Goal: Use online tool/utility: Utilize a website feature to perform a specific function

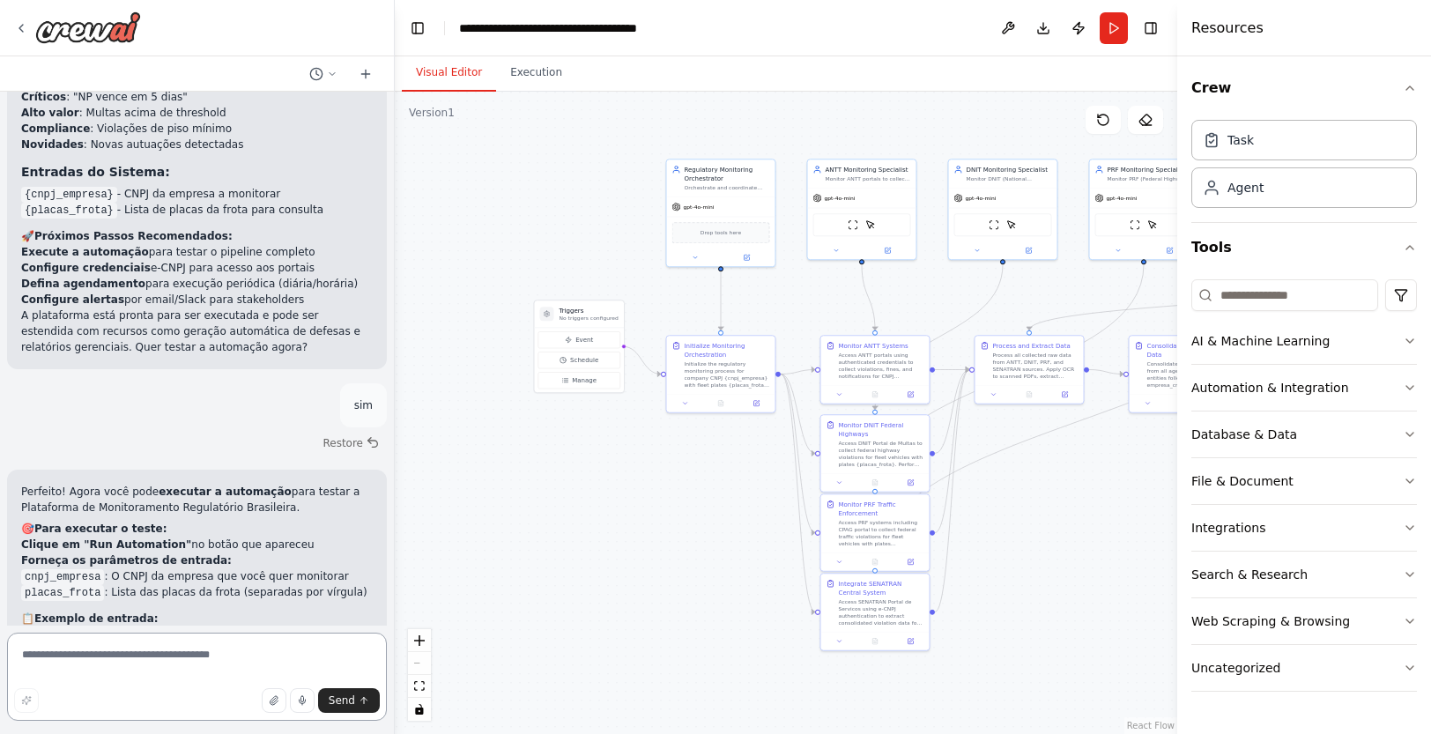
click at [217, 647] on textarea at bounding box center [197, 677] width 380 height 88
type textarea "*******"
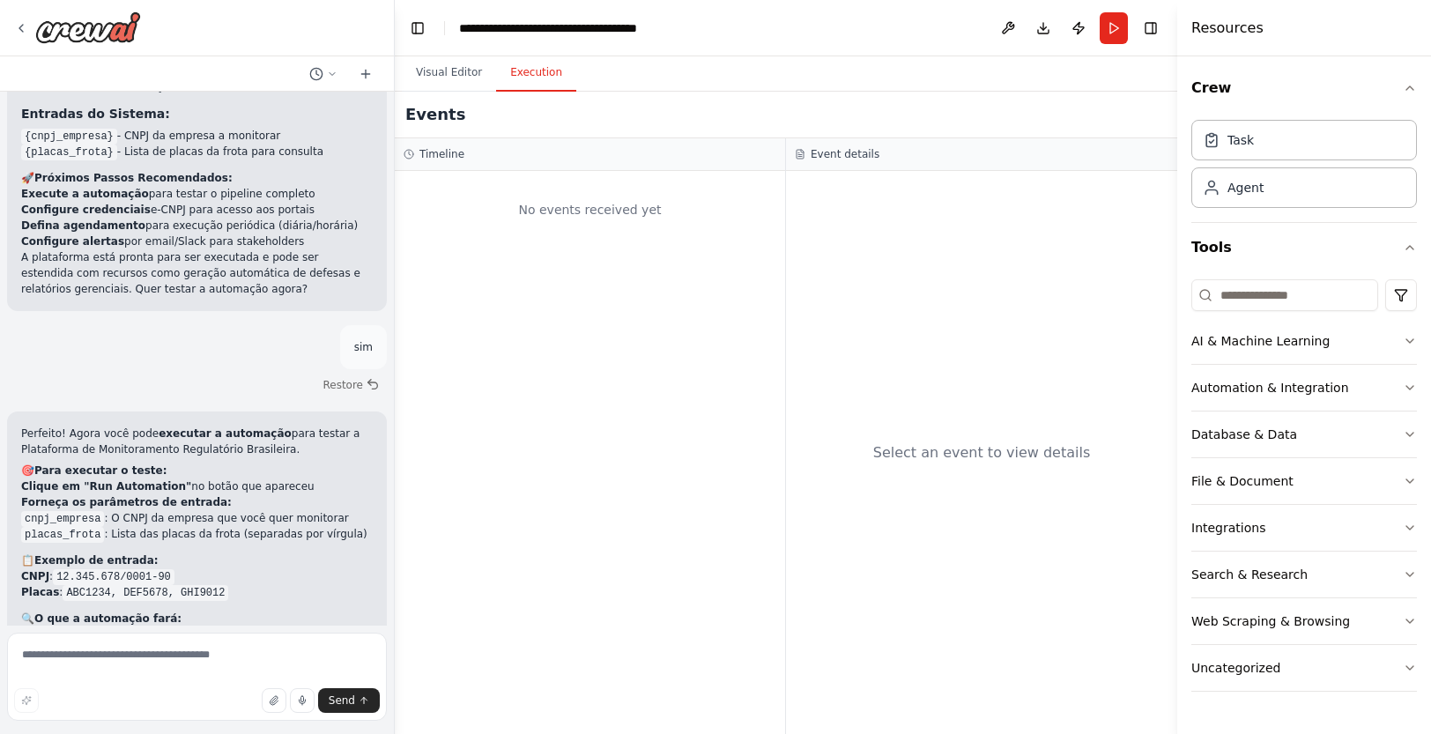
click at [543, 76] on button "Execution" at bounding box center [536, 73] width 80 height 37
click at [277, 649] on textarea at bounding box center [197, 677] width 380 height 88
type textarea "********"
click at [351, 702] on span "Send" at bounding box center [342, 700] width 26 height 14
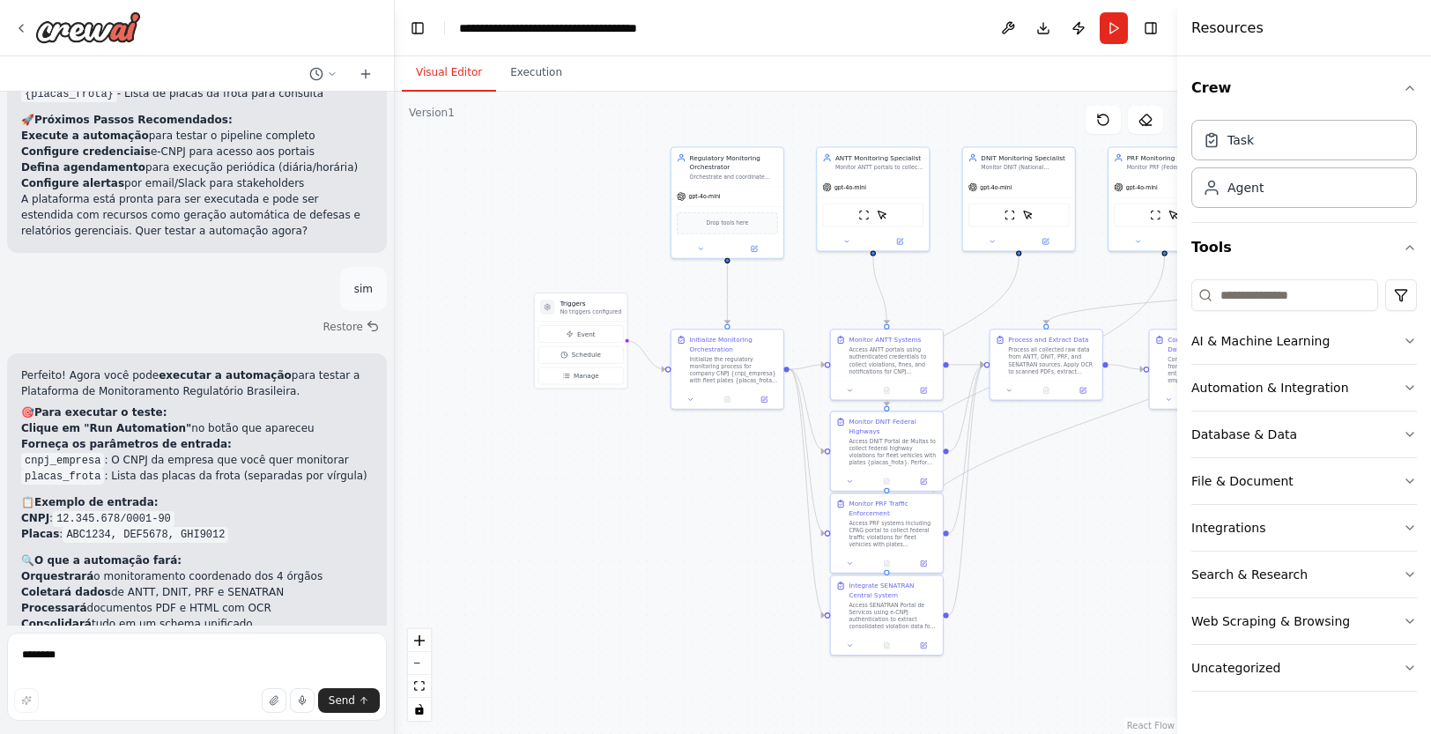
click at [436, 74] on button "Visual Editor" at bounding box center [449, 73] width 94 height 37
click at [242, 659] on textarea "********" at bounding box center [197, 677] width 380 height 88
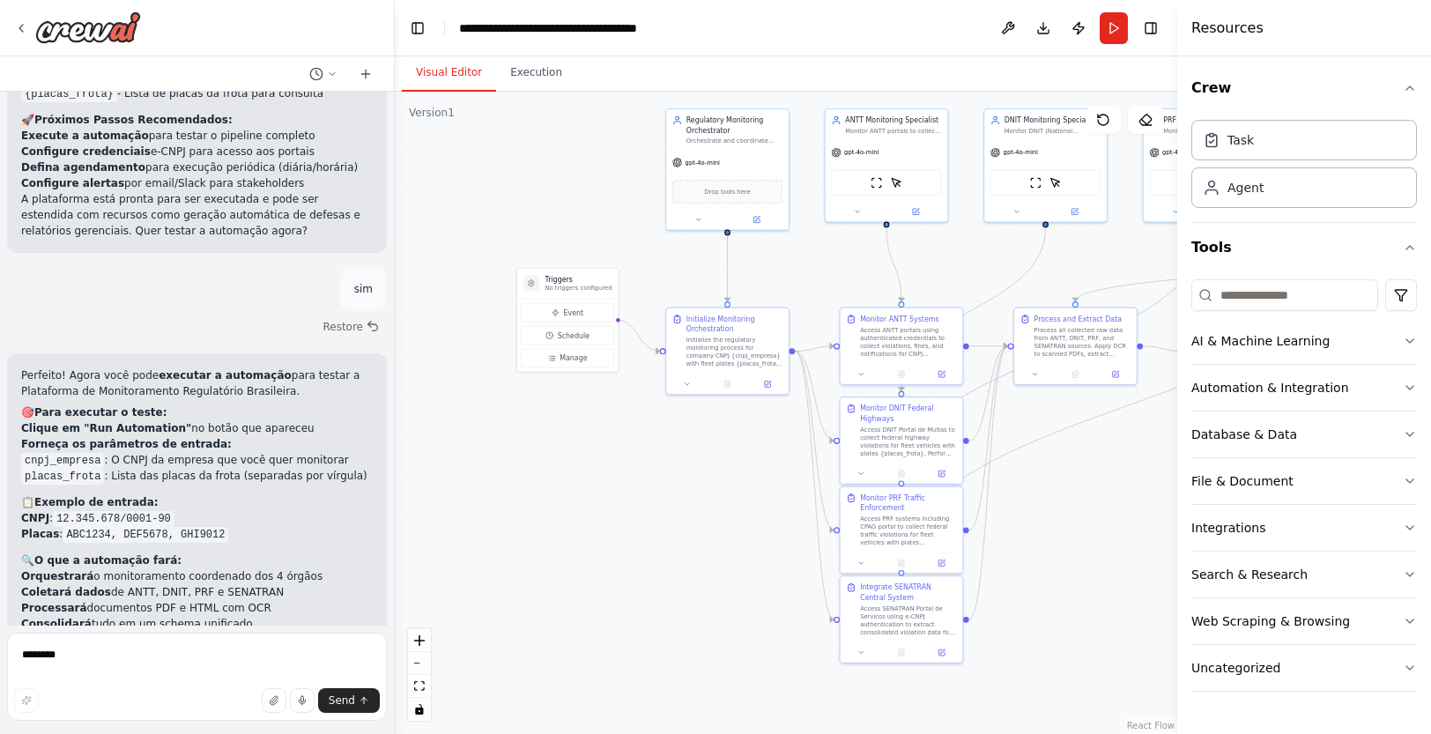
click at [207, 663] on p "Durante o teste, alguns portais podem estar indisponíveis ou requerer autentica…" at bounding box center [196, 694] width 351 height 63
click at [219, 659] on textarea "********" at bounding box center [197, 677] width 380 height 88
type textarea "**********"
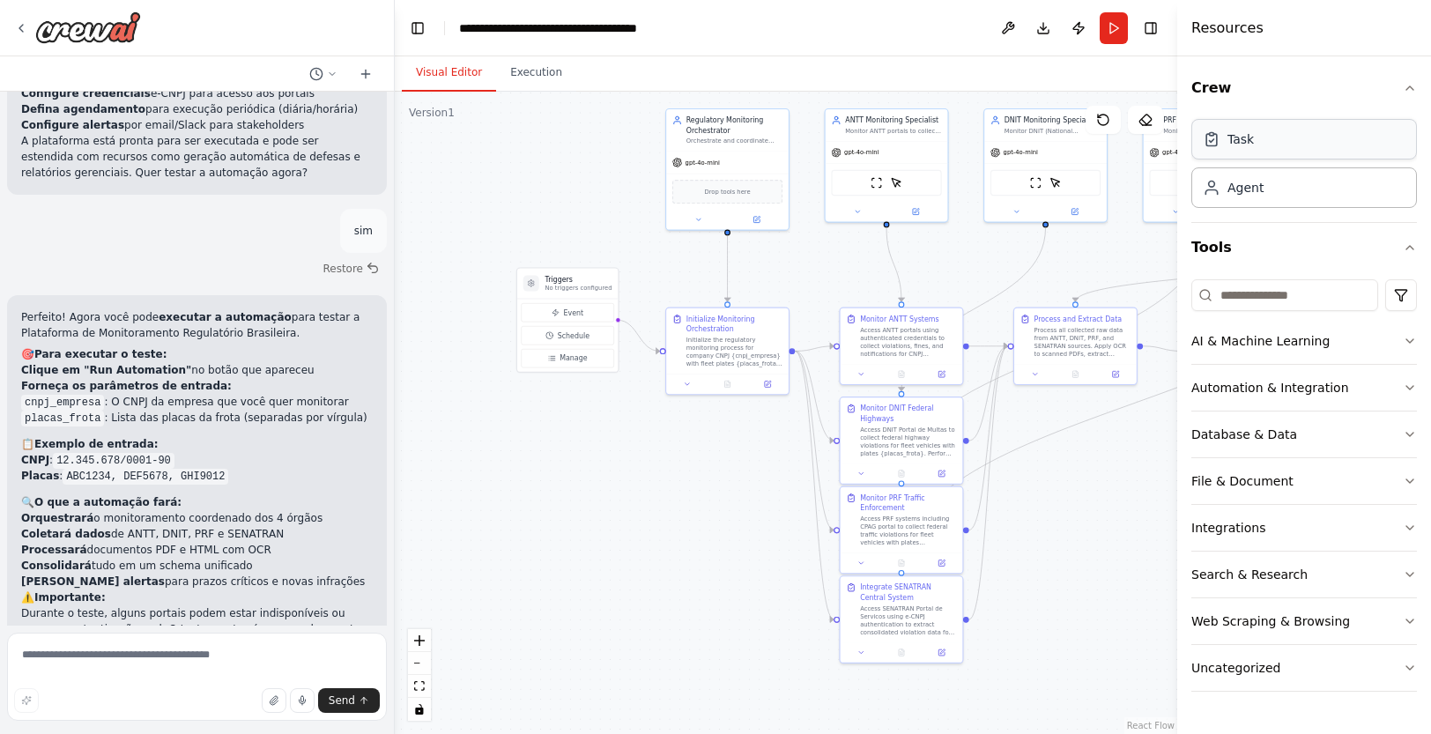
click at [1252, 148] on div "Task" at bounding box center [1304, 139] width 226 height 41
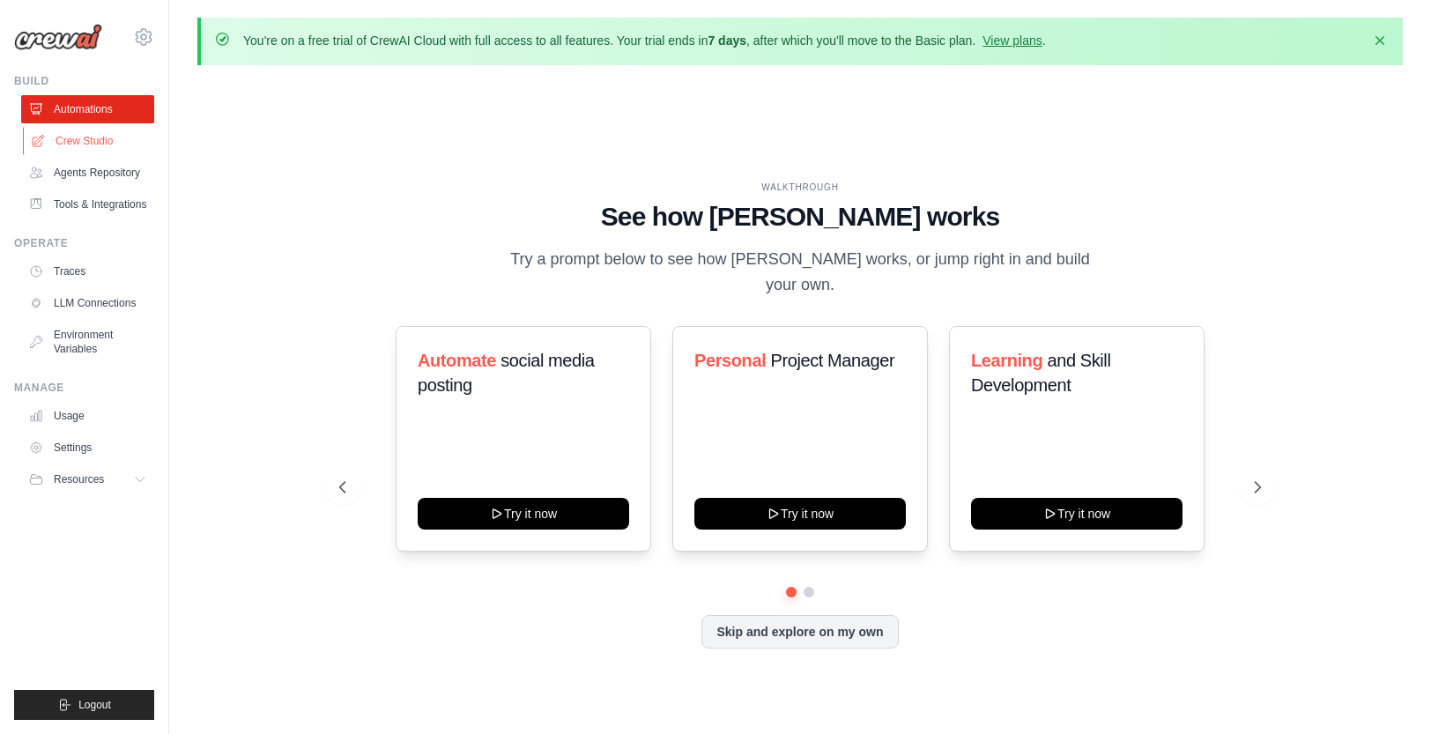
click at [85, 138] on link "Crew Studio" at bounding box center [89, 141] width 133 height 28
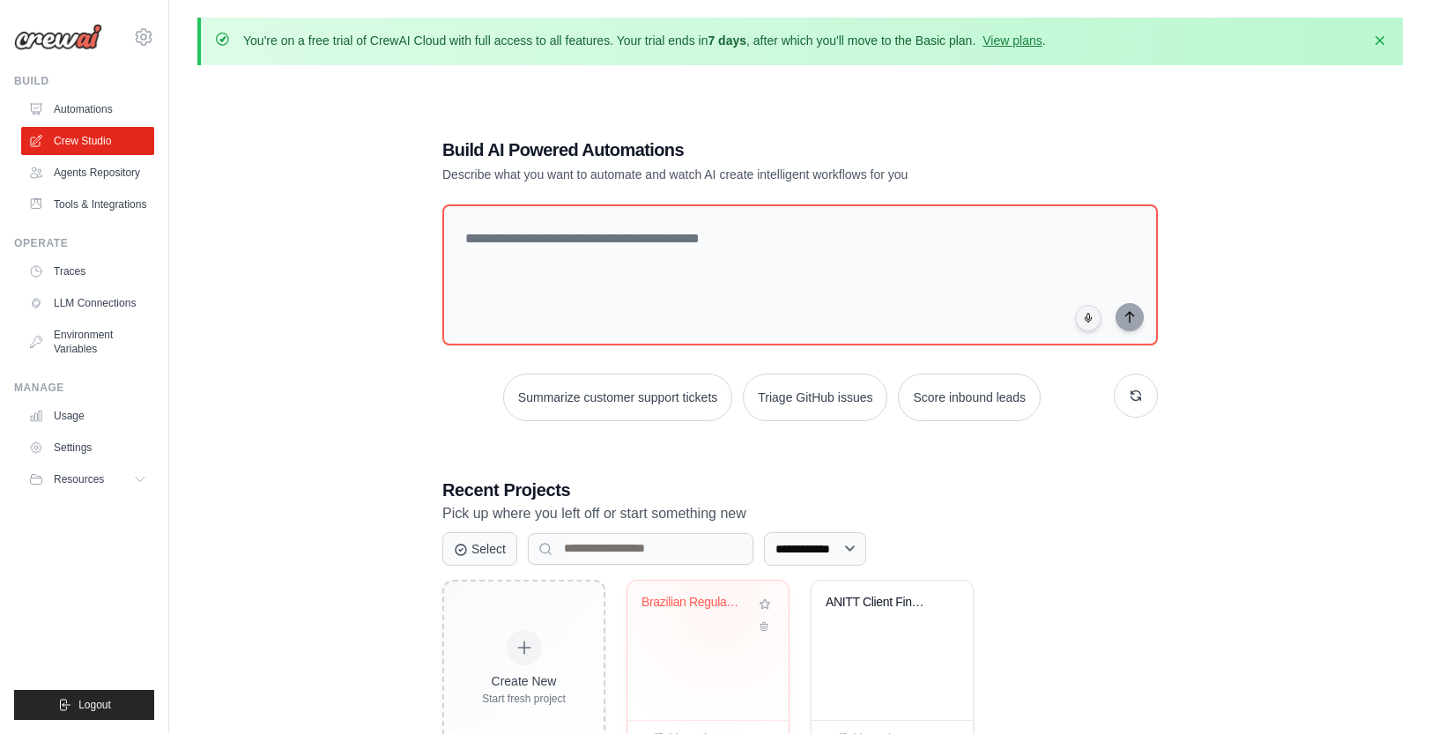
click at [719, 603] on div "Brazilian Regulatory Monitoring Pla..." at bounding box center [694, 603] width 107 height 16
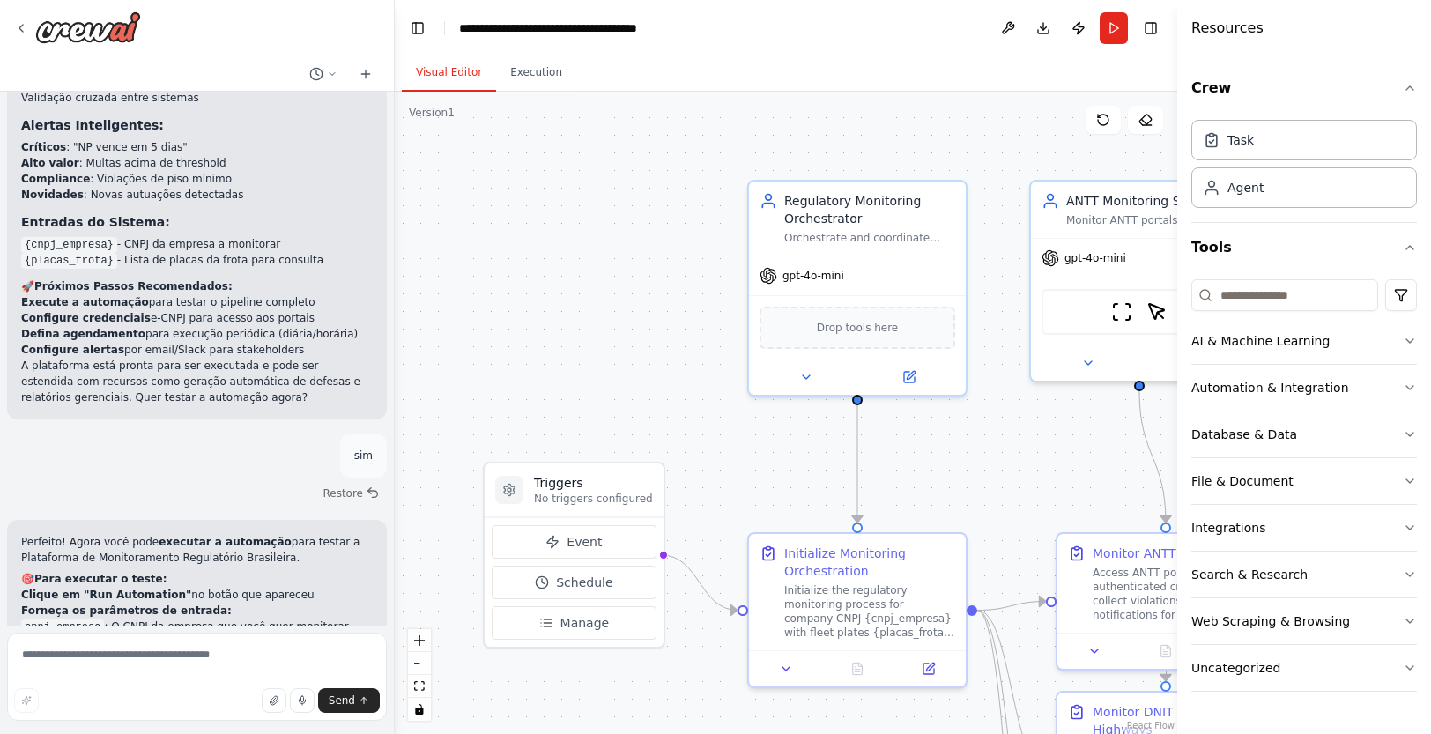
scroll to position [5156, 0]
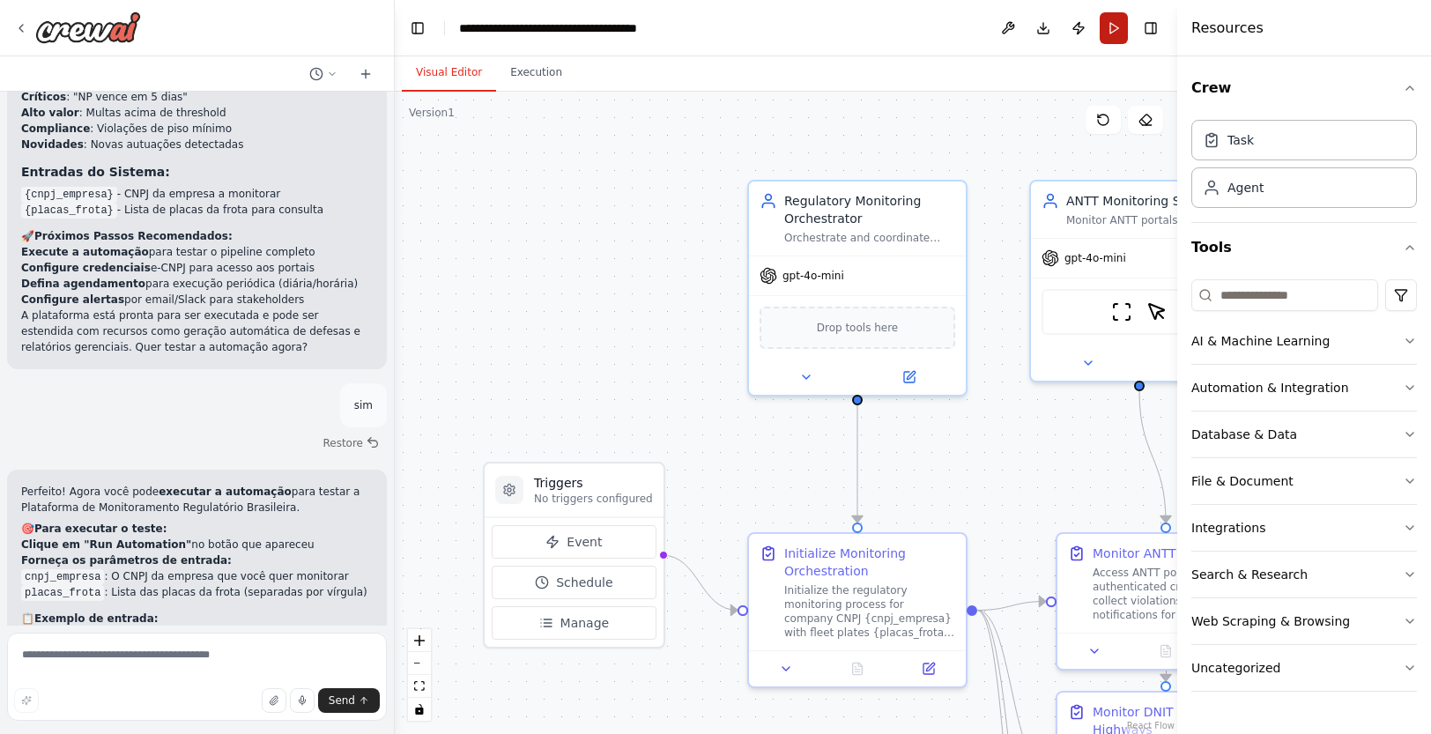
click at [1115, 29] on button "Run" at bounding box center [1113, 28] width 28 height 32
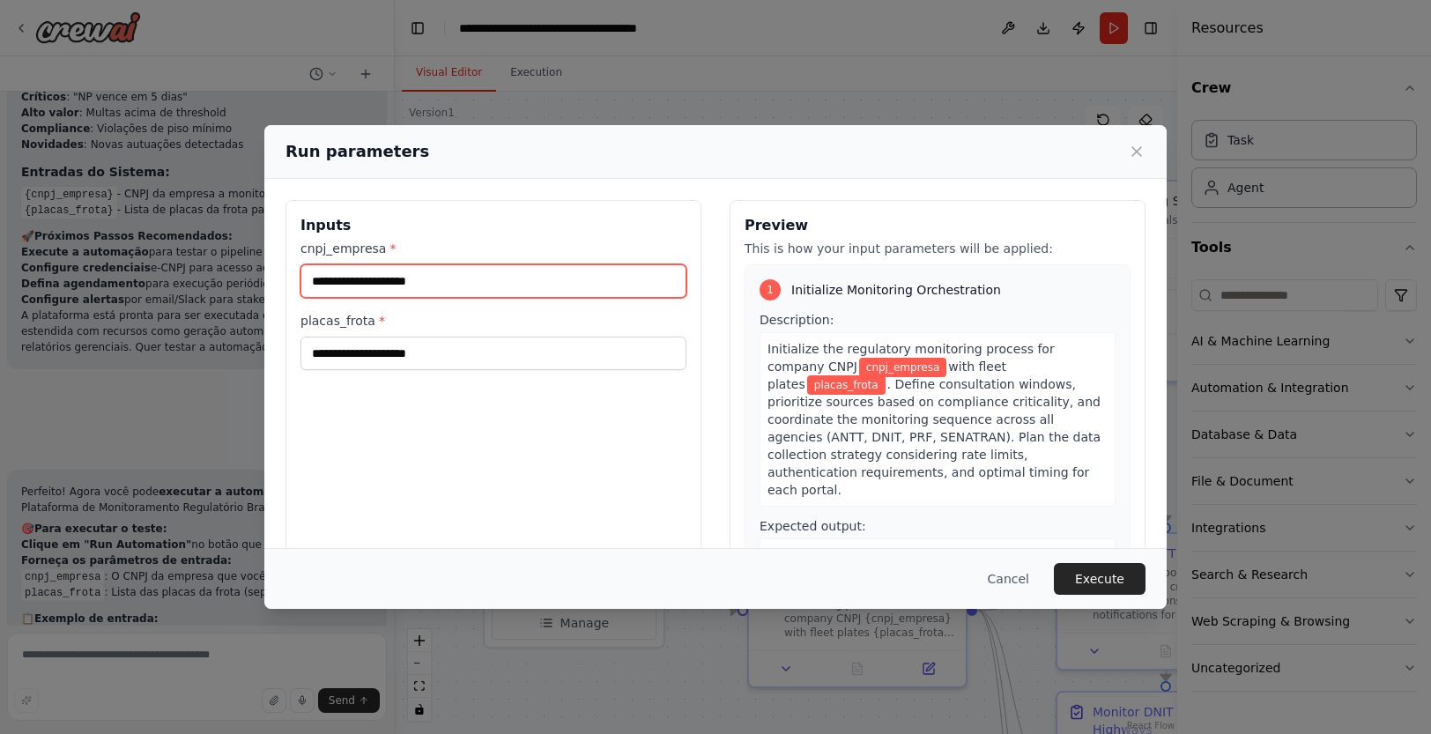
click at [487, 282] on input "cnpj_empresa *" at bounding box center [493, 280] width 386 height 33
paste input "**********"
type input "**********"
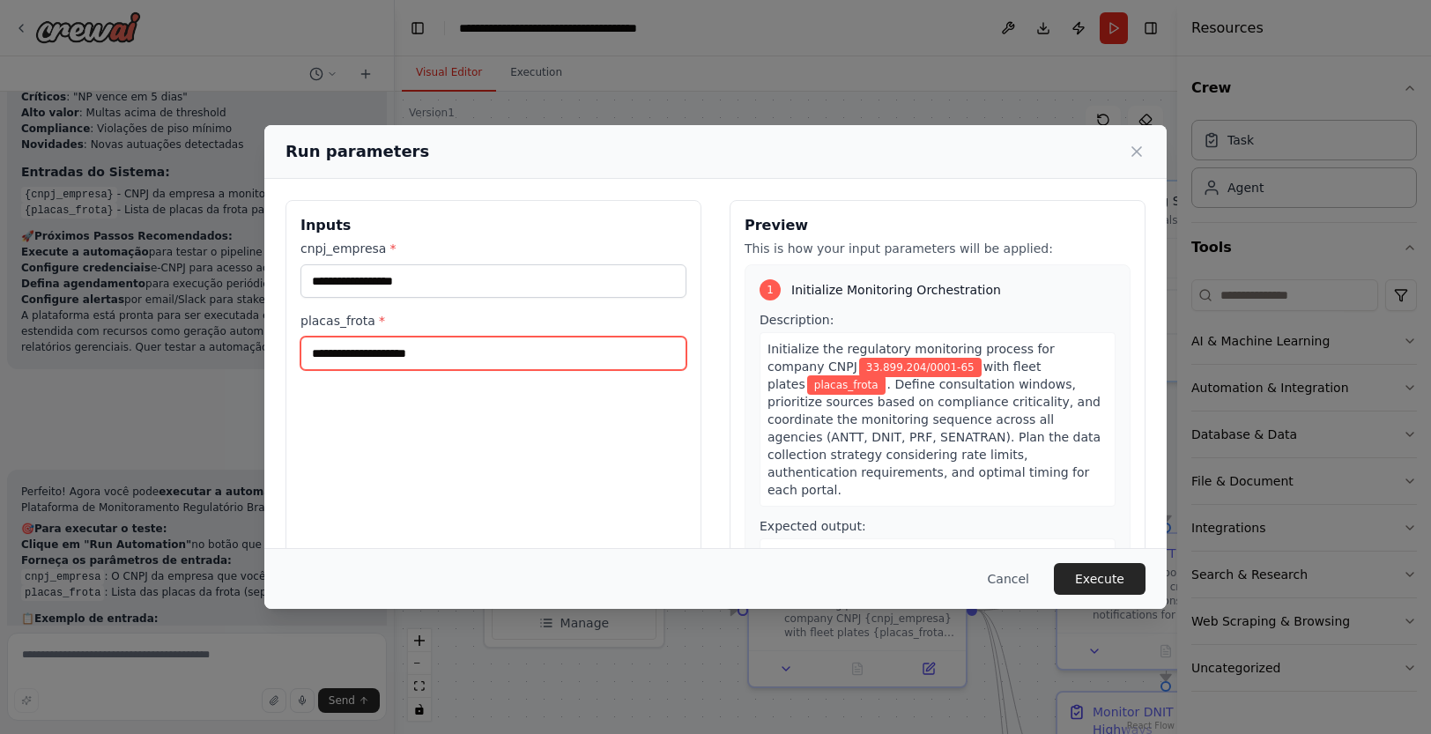
click at [445, 354] on input "placas_frota *" at bounding box center [493, 353] width 386 height 33
paste input "**********"
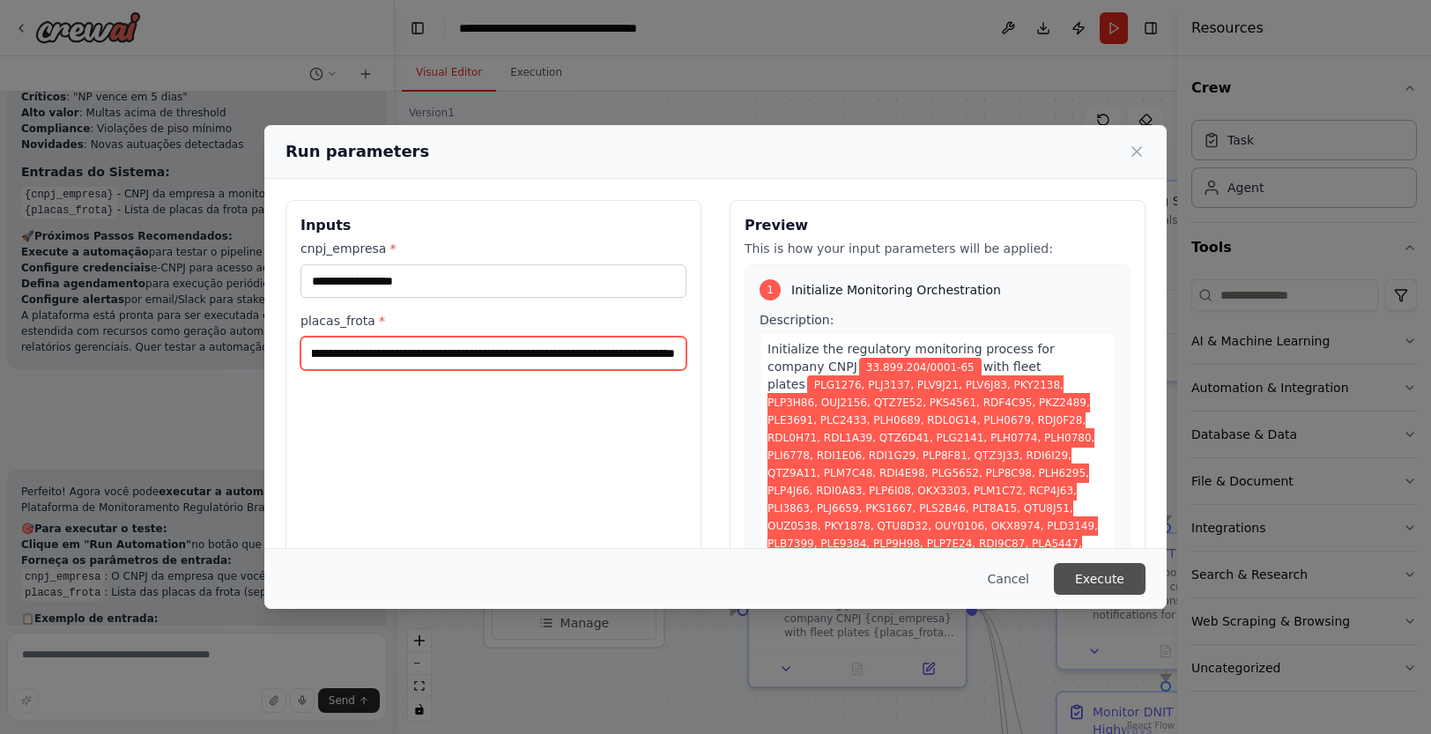
type input "**********"
click at [1121, 579] on button "Execute" at bounding box center [1100, 579] width 92 height 32
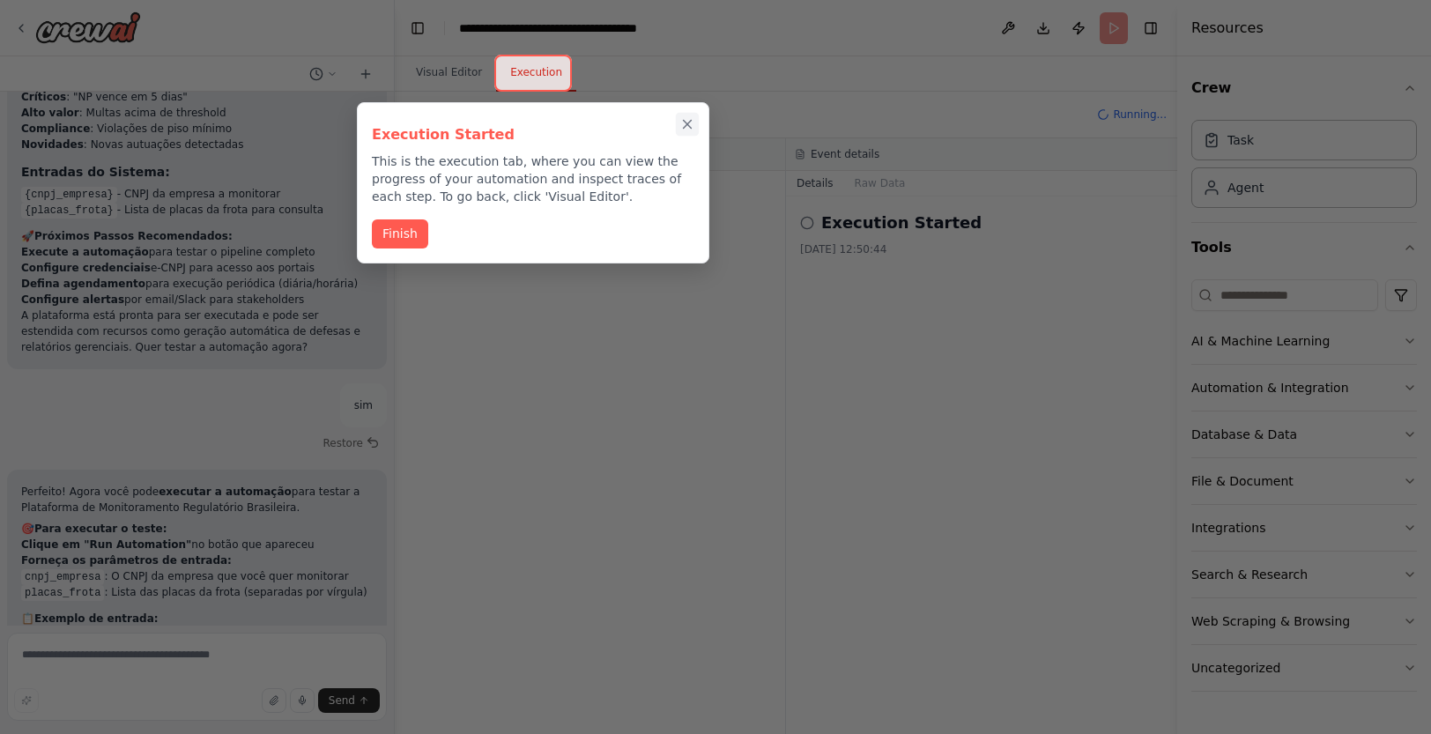
click at [690, 123] on icon "Close walkthrough" at bounding box center [687, 124] width 16 height 16
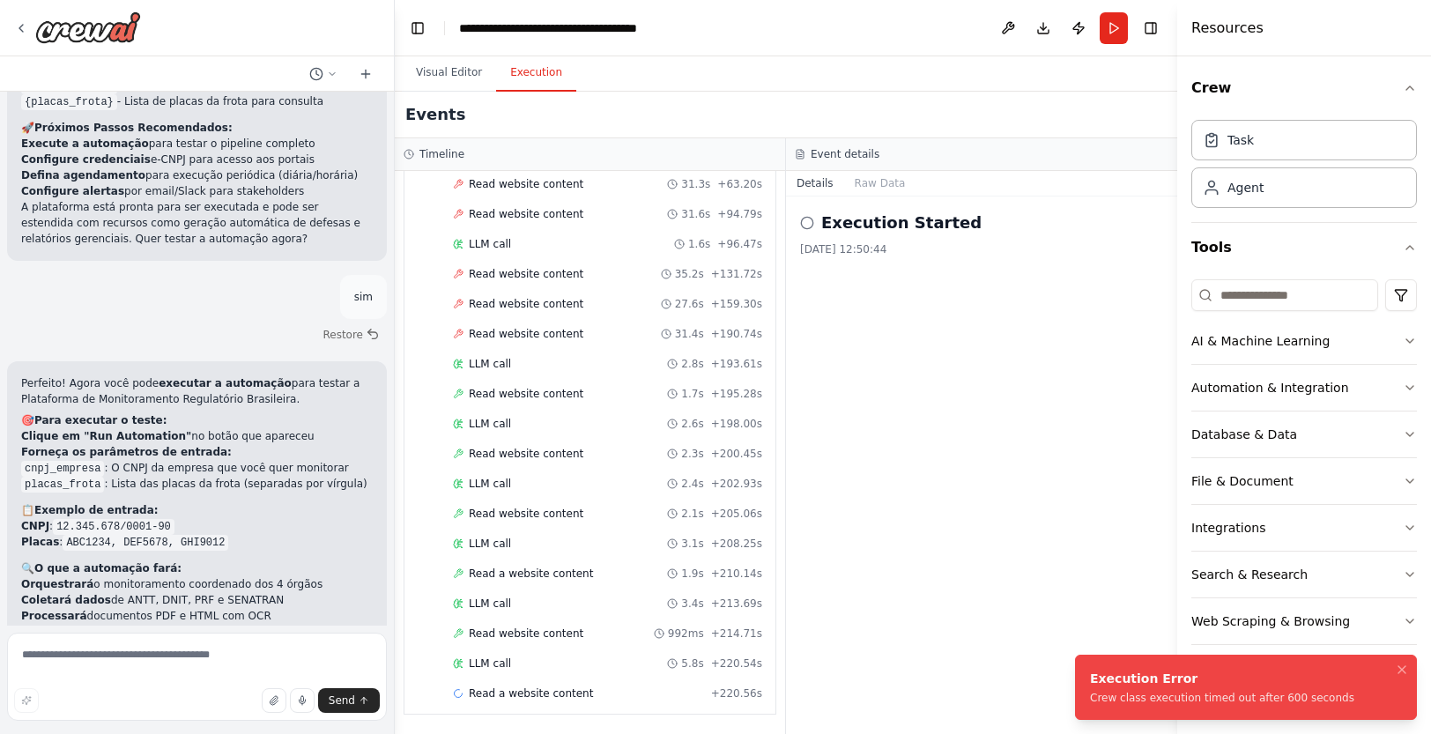
scroll to position [5299, 0]
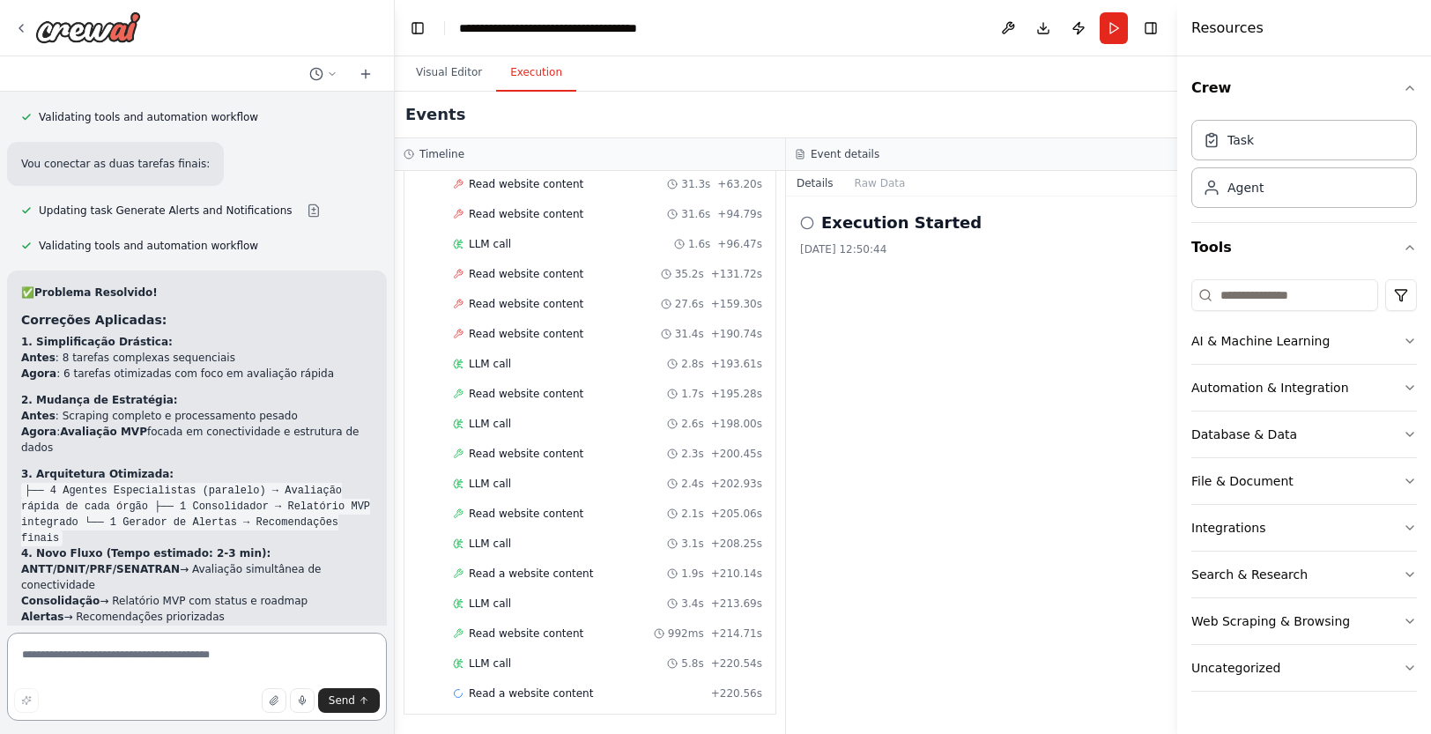
scroll to position [7330, 0]
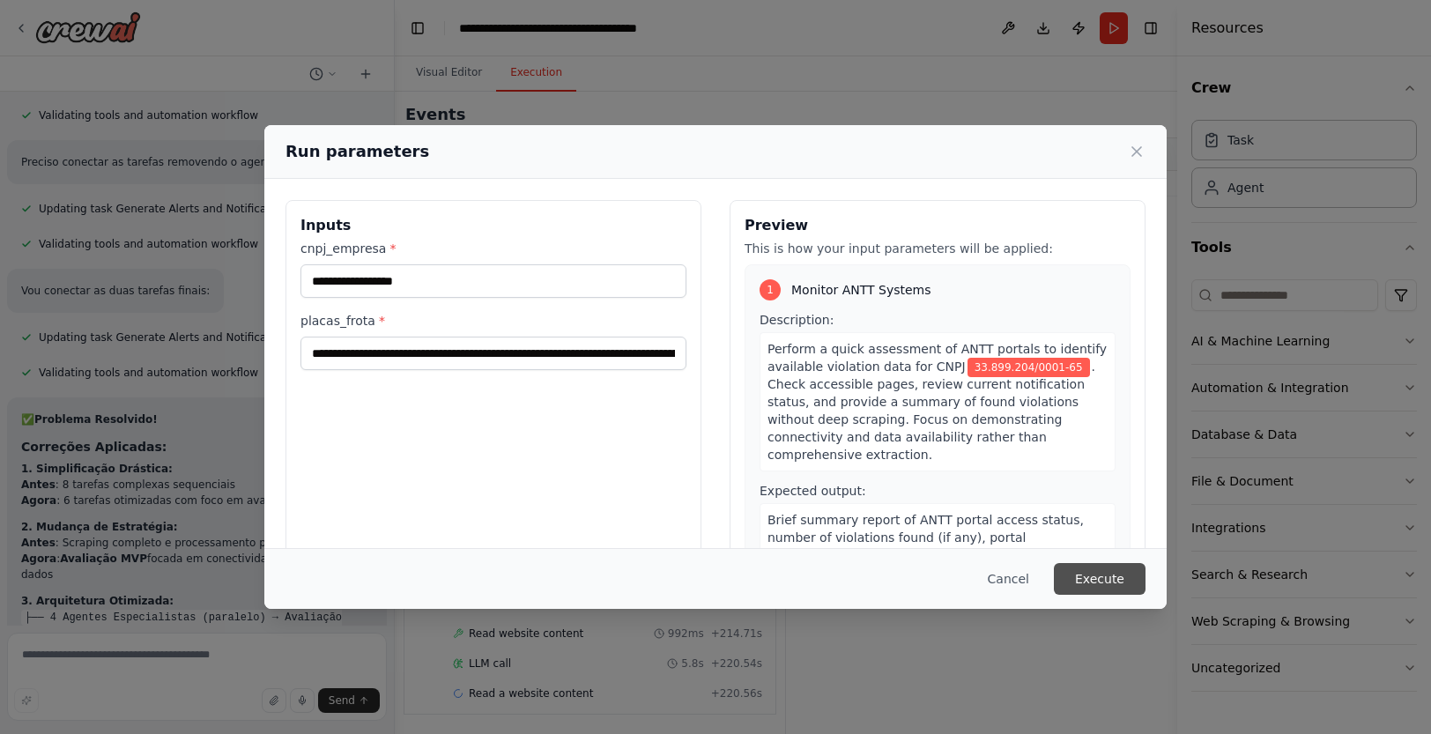
click at [1118, 575] on button "Execute" at bounding box center [1100, 579] width 92 height 32
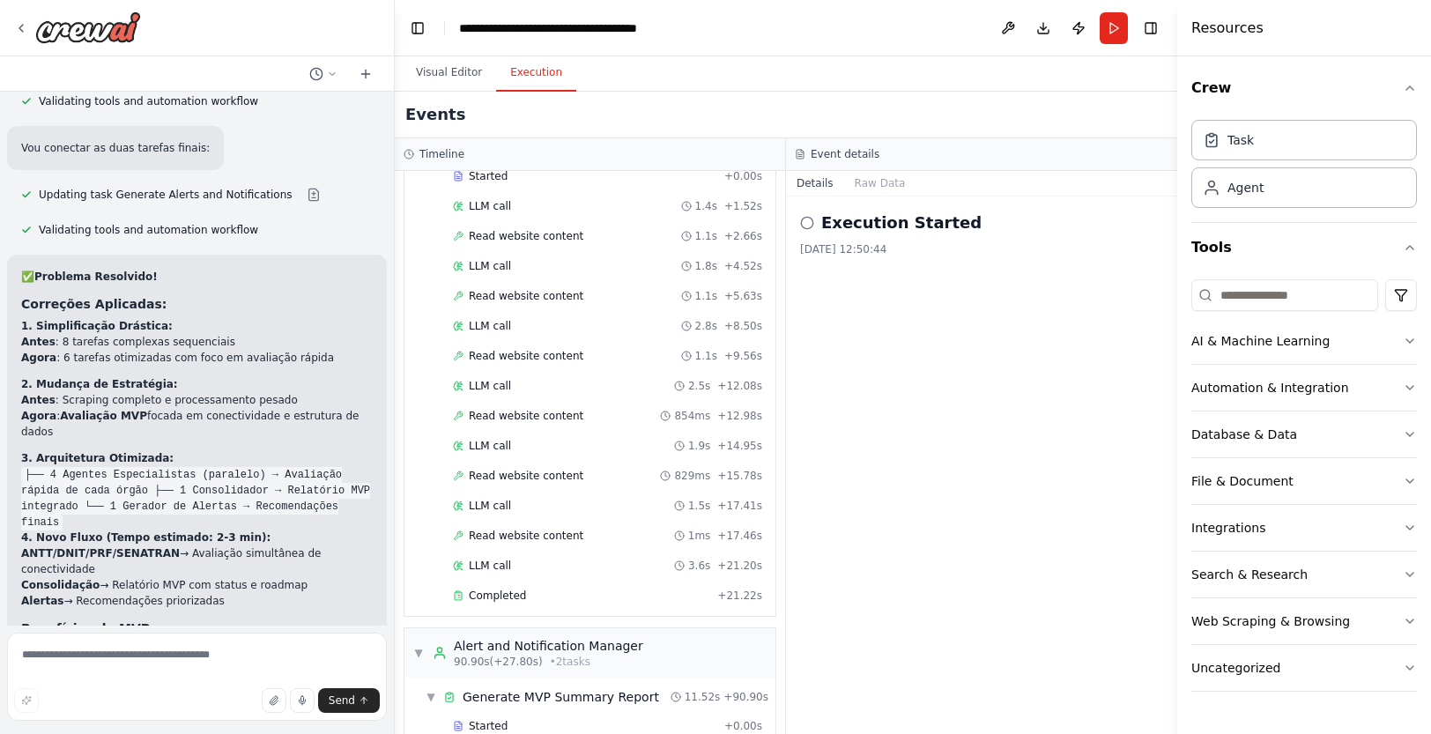
scroll to position [1546, 0]
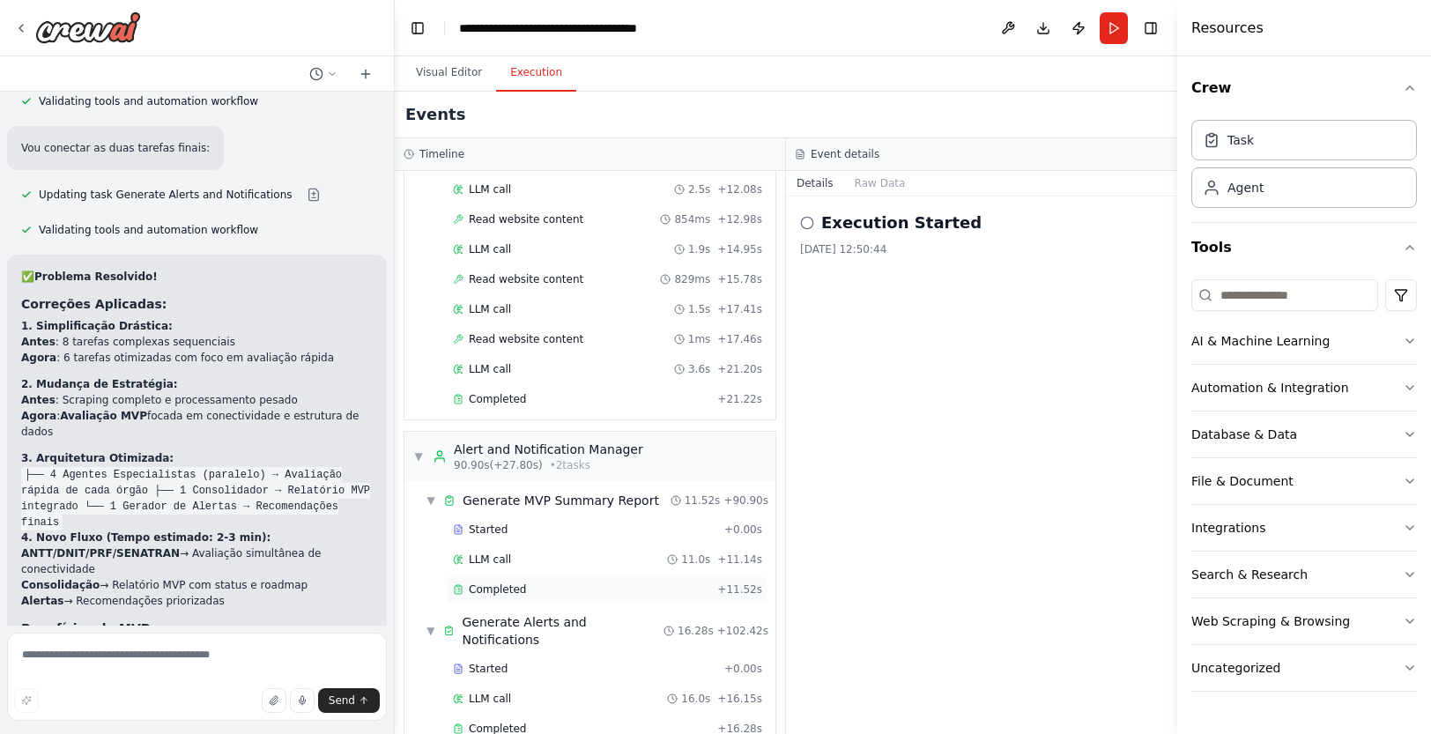
click at [490, 582] on span "Completed" at bounding box center [497, 589] width 57 height 14
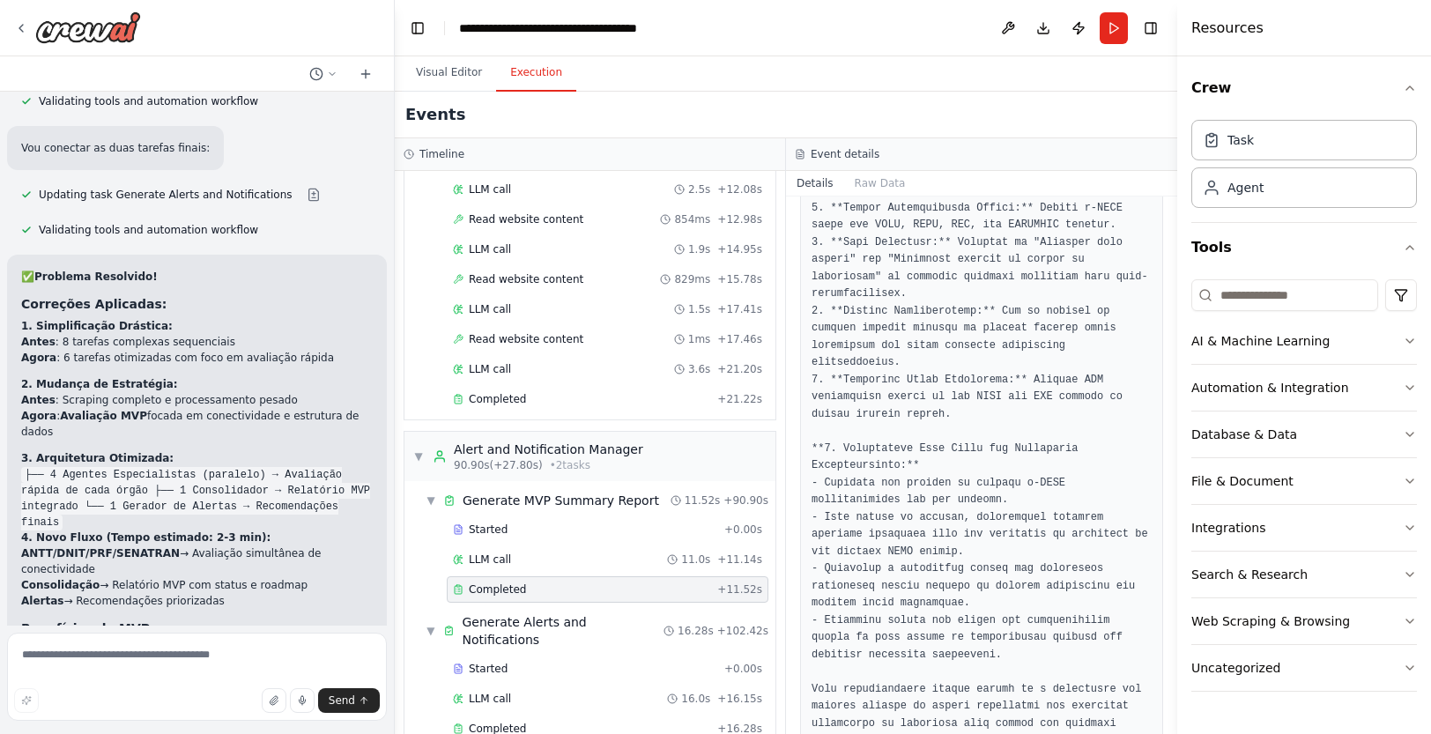
scroll to position [1378, 0]
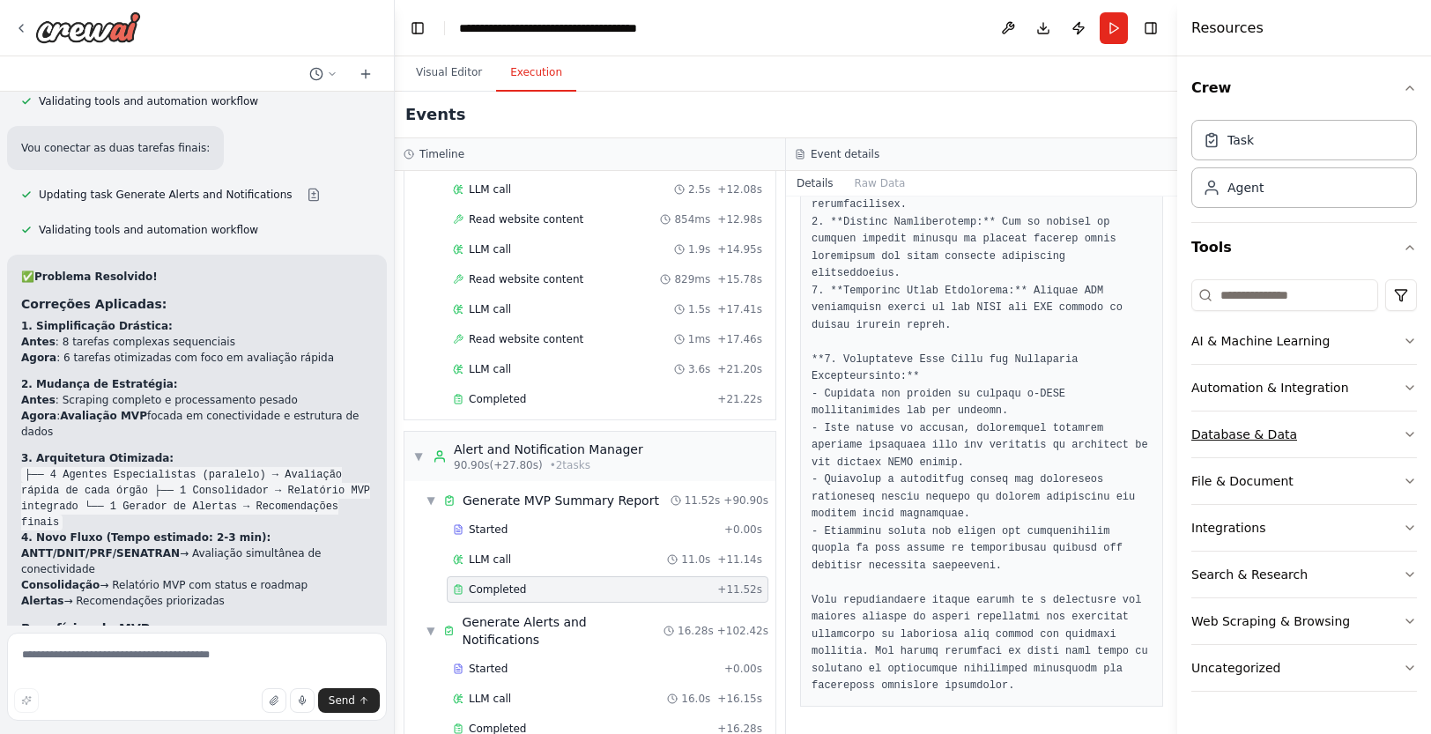
click at [1409, 434] on icon "button" at bounding box center [1409, 434] width 14 height 14
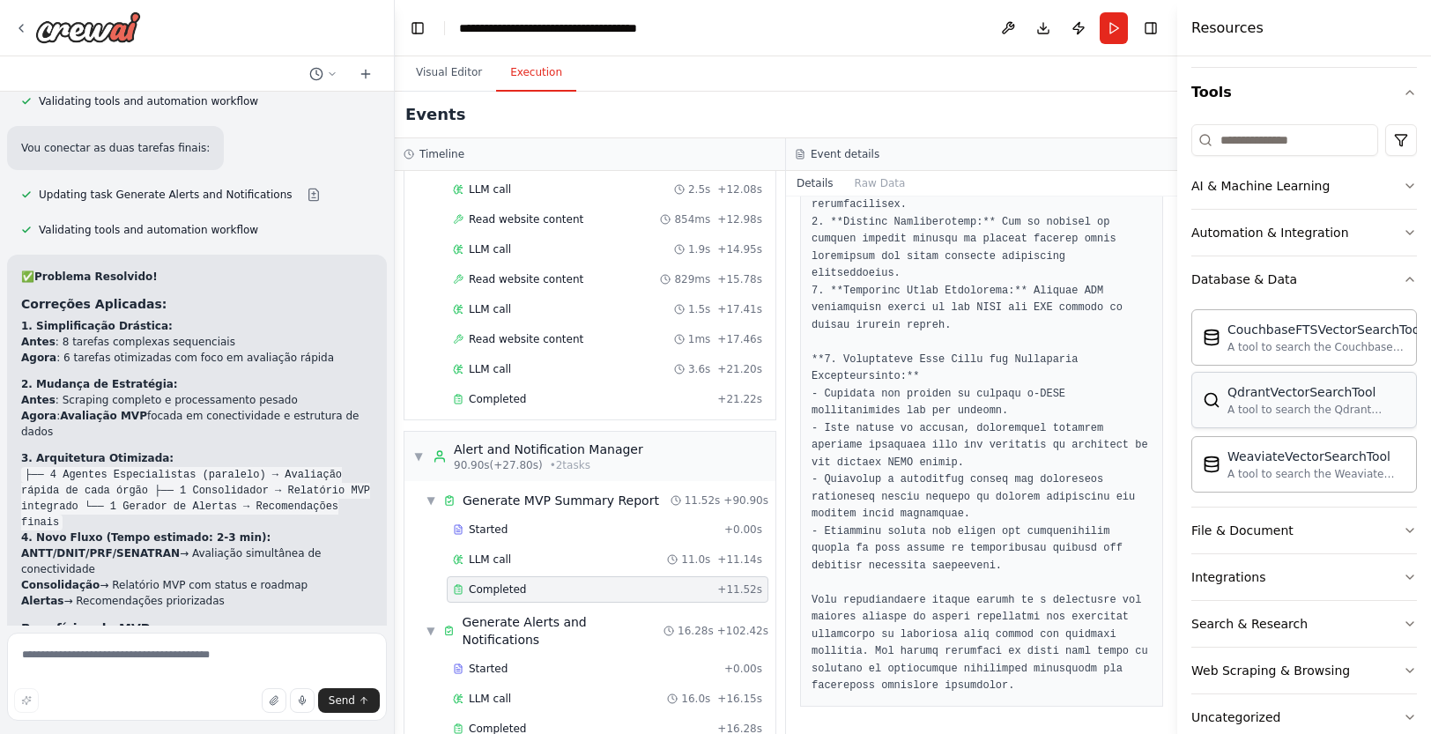
scroll to position [190, 0]
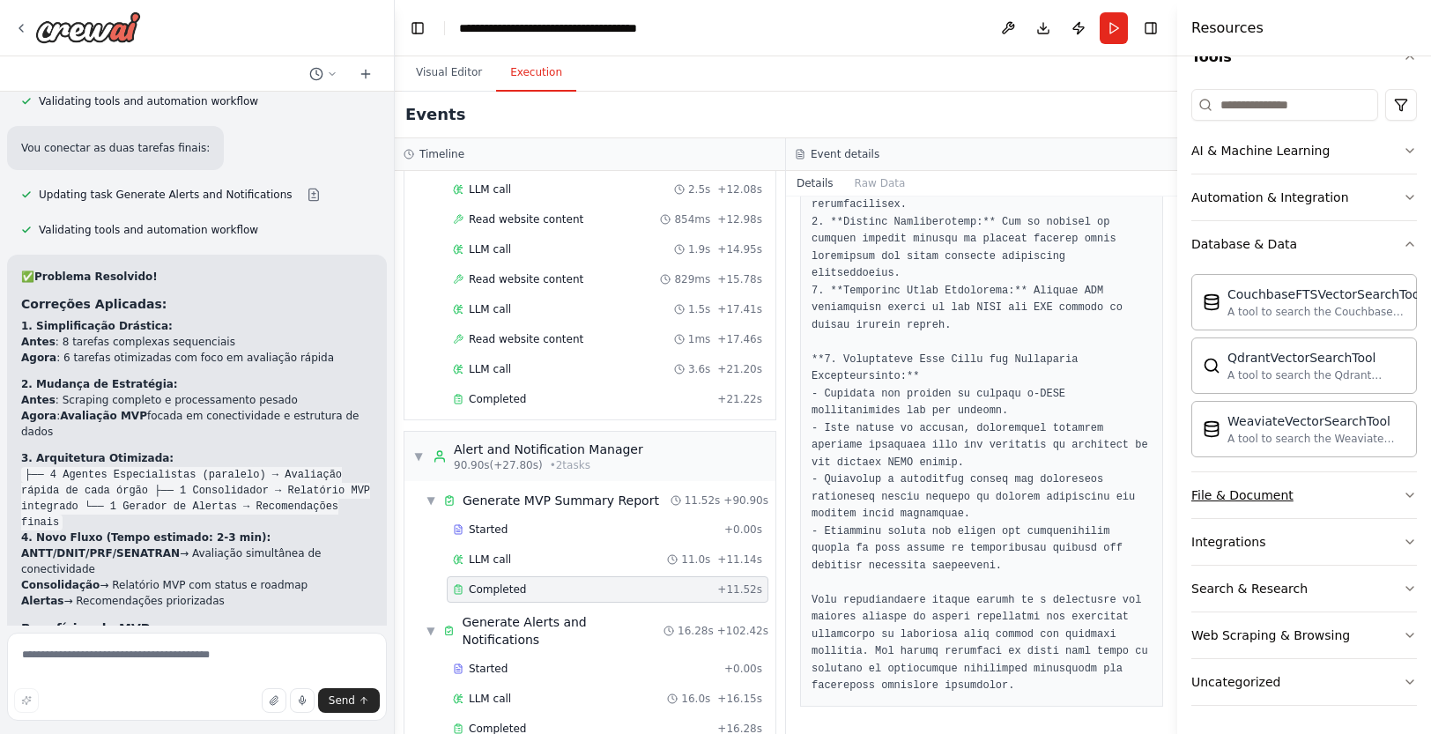
click at [1409, 494] on icon "button" at bounding box center [1409, 495] width 14 height 14
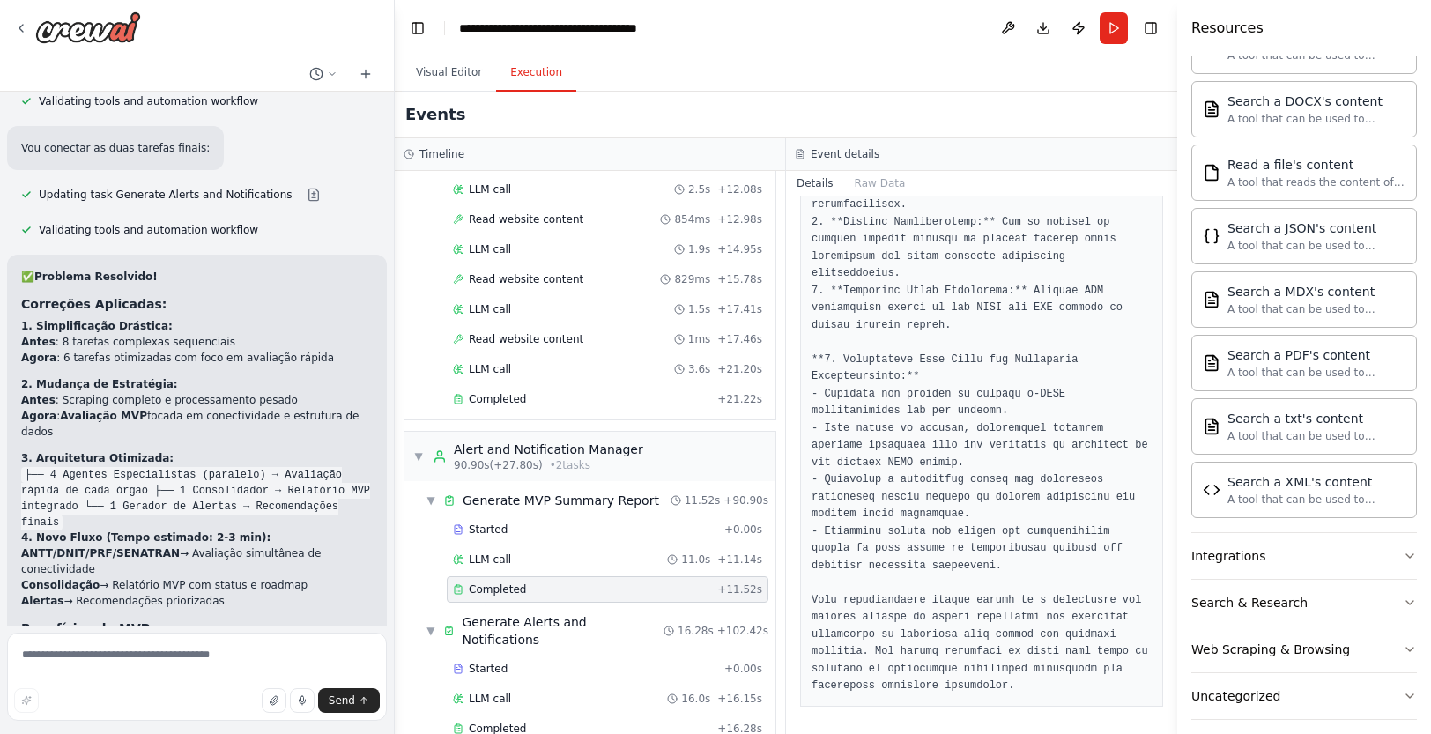
scroll to position [697, 0]
click at [880, 183] on button "Raw Data" at bounding box center [880, 183] width 72 height 25
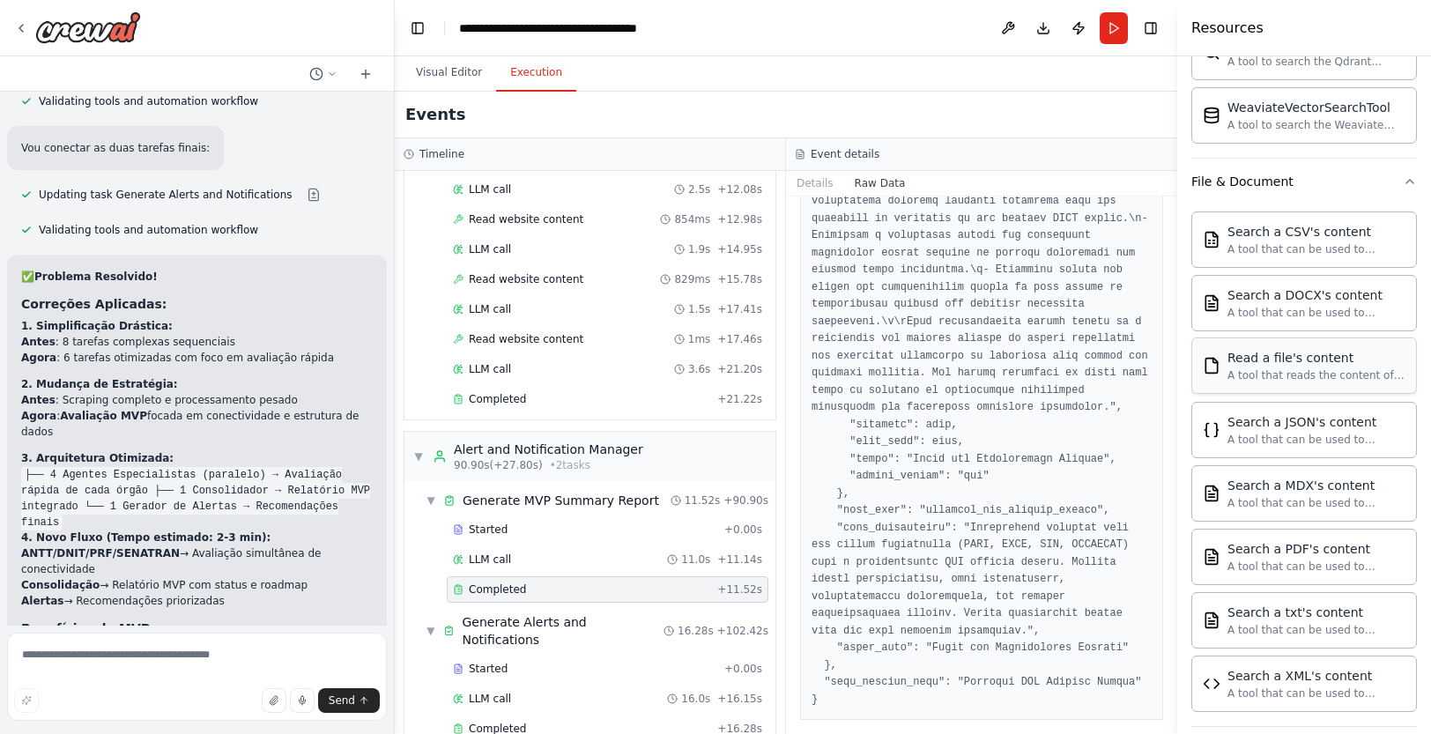
scroll to position [0, 0]
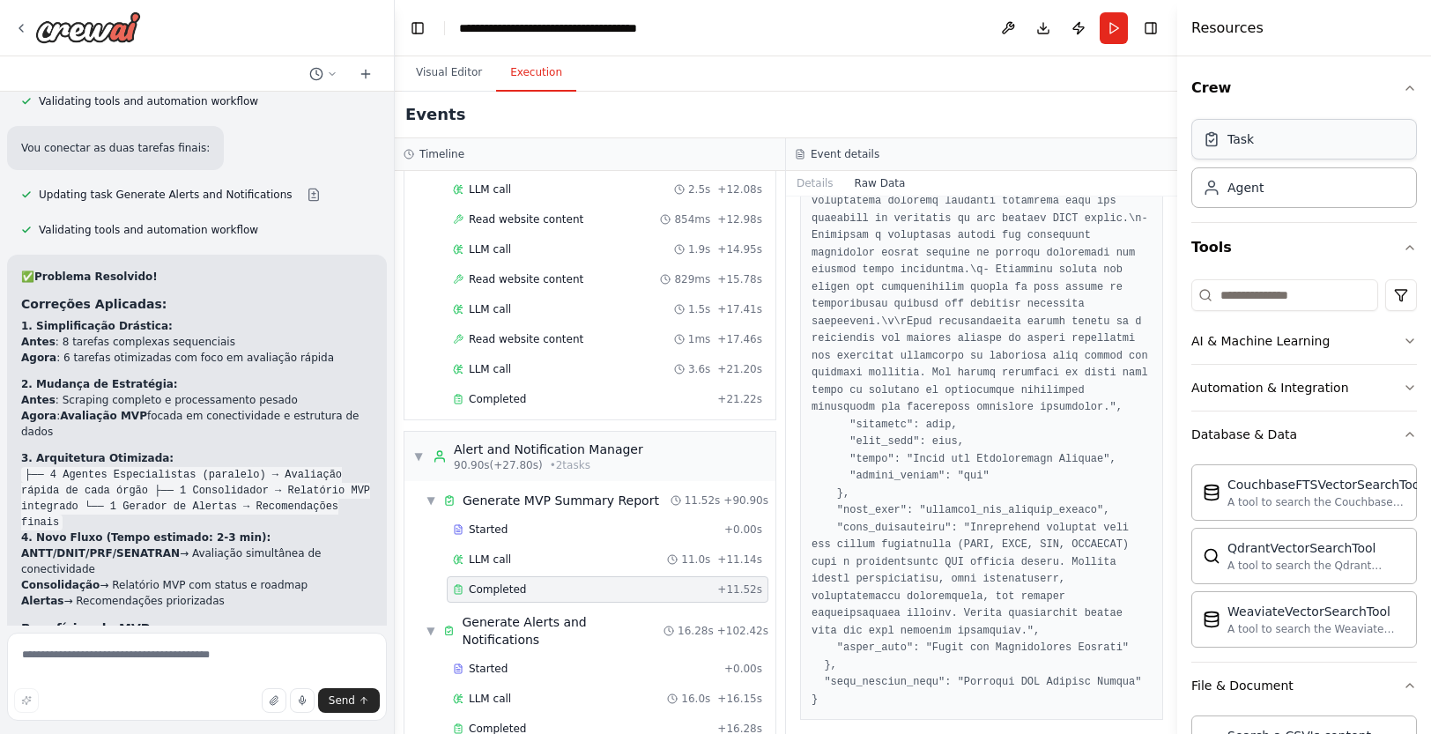
click at [1247, 151] on div "Task" at bounding box center [1304, 139] width 226 height 41
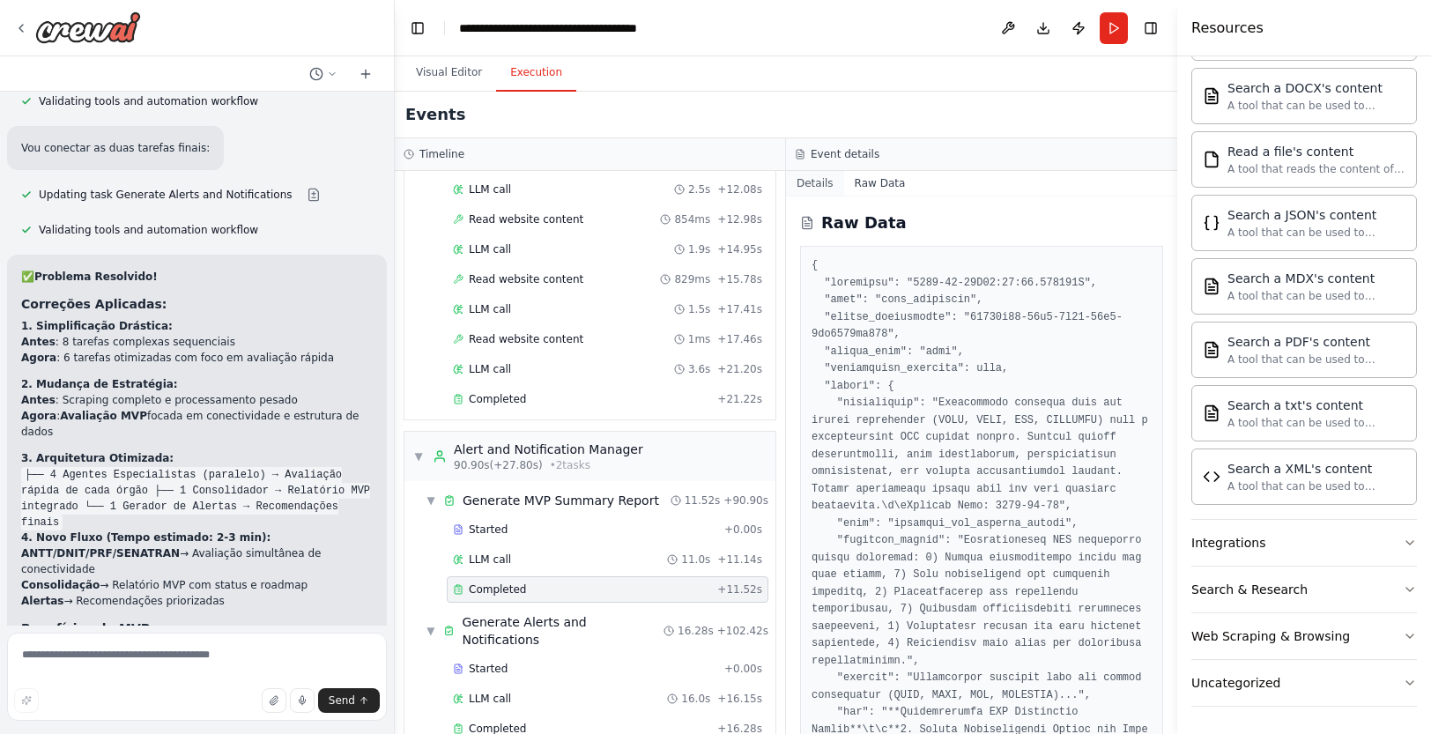
click at [809, 185] on button "Details" at bounding box center [815, 183] width 58 height 25
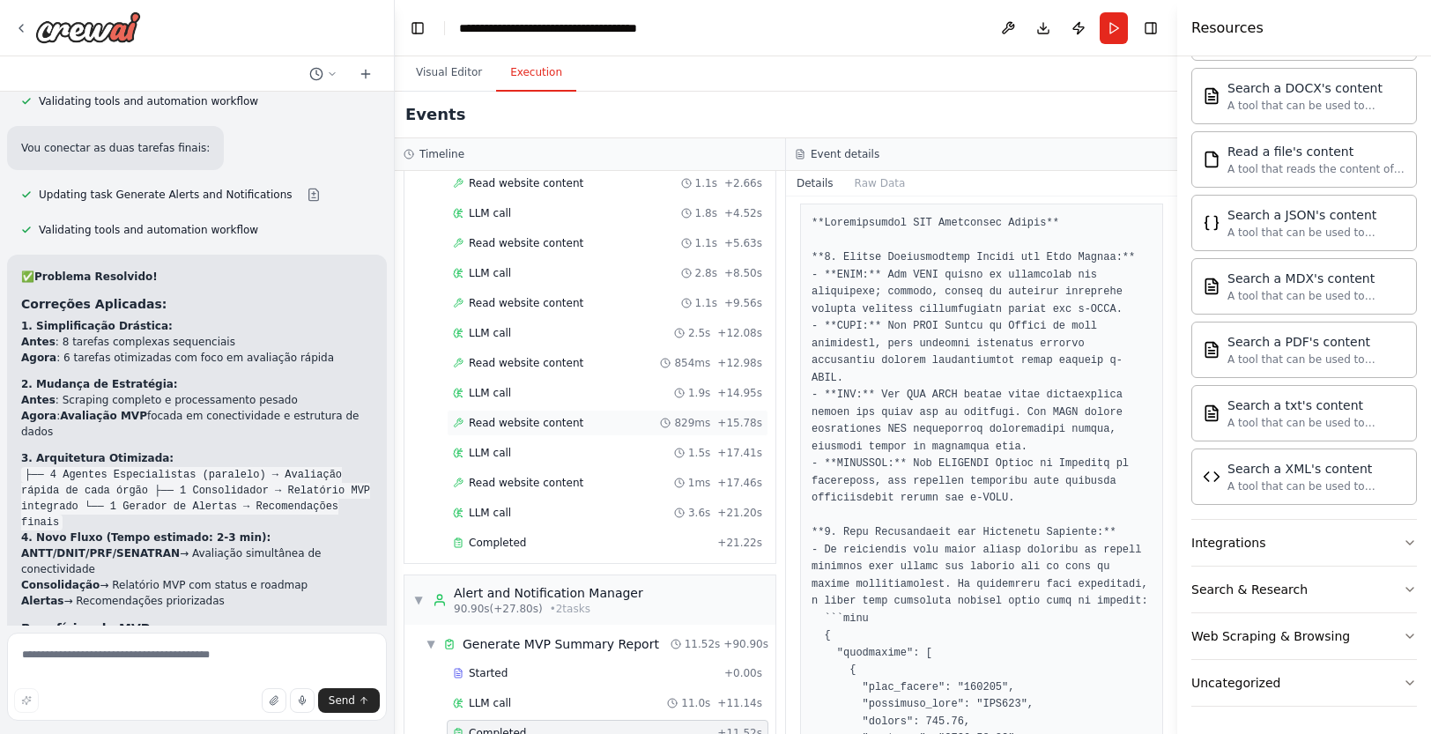
scroll to position [1402, 0]
click at [494, 536] on span "Completed" at bounding box center [497, 543] width 57 height 14
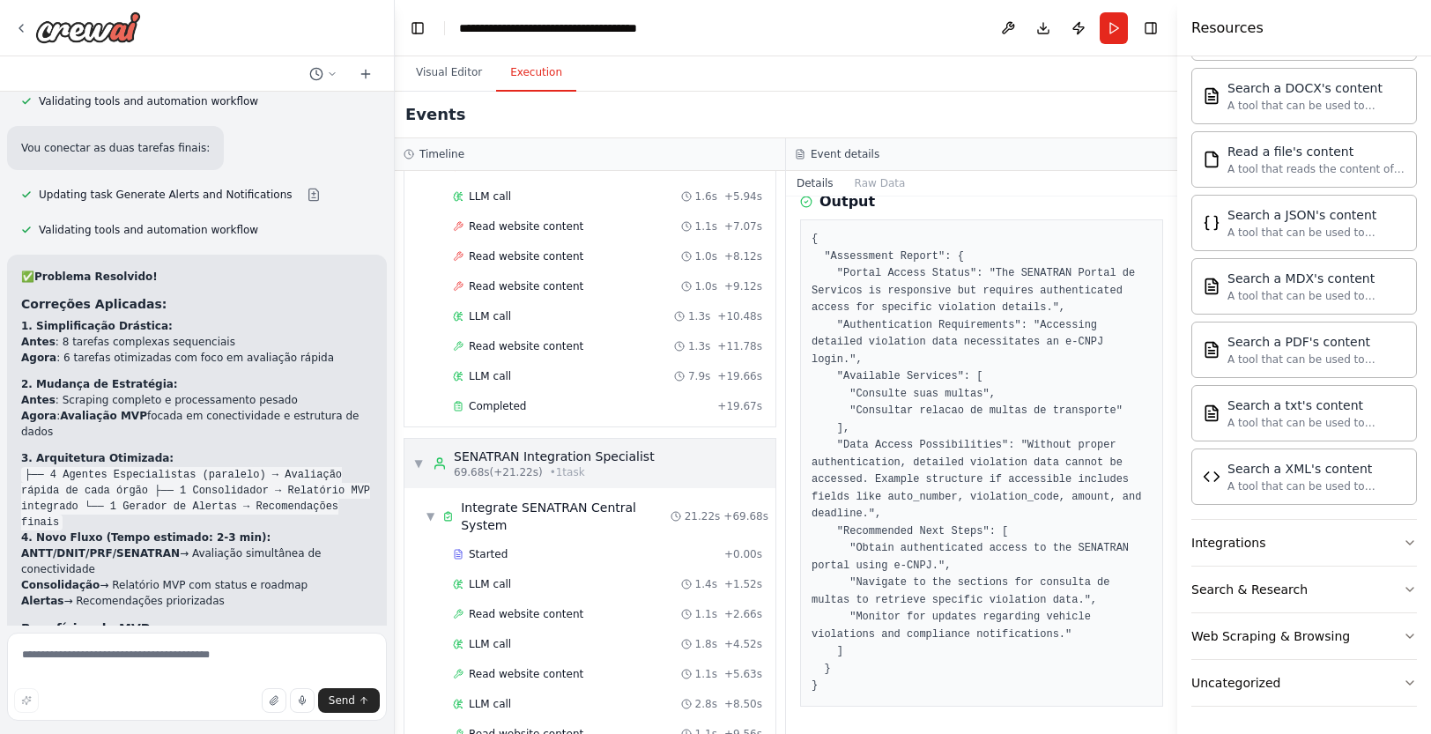
scroll to position [950, 0]
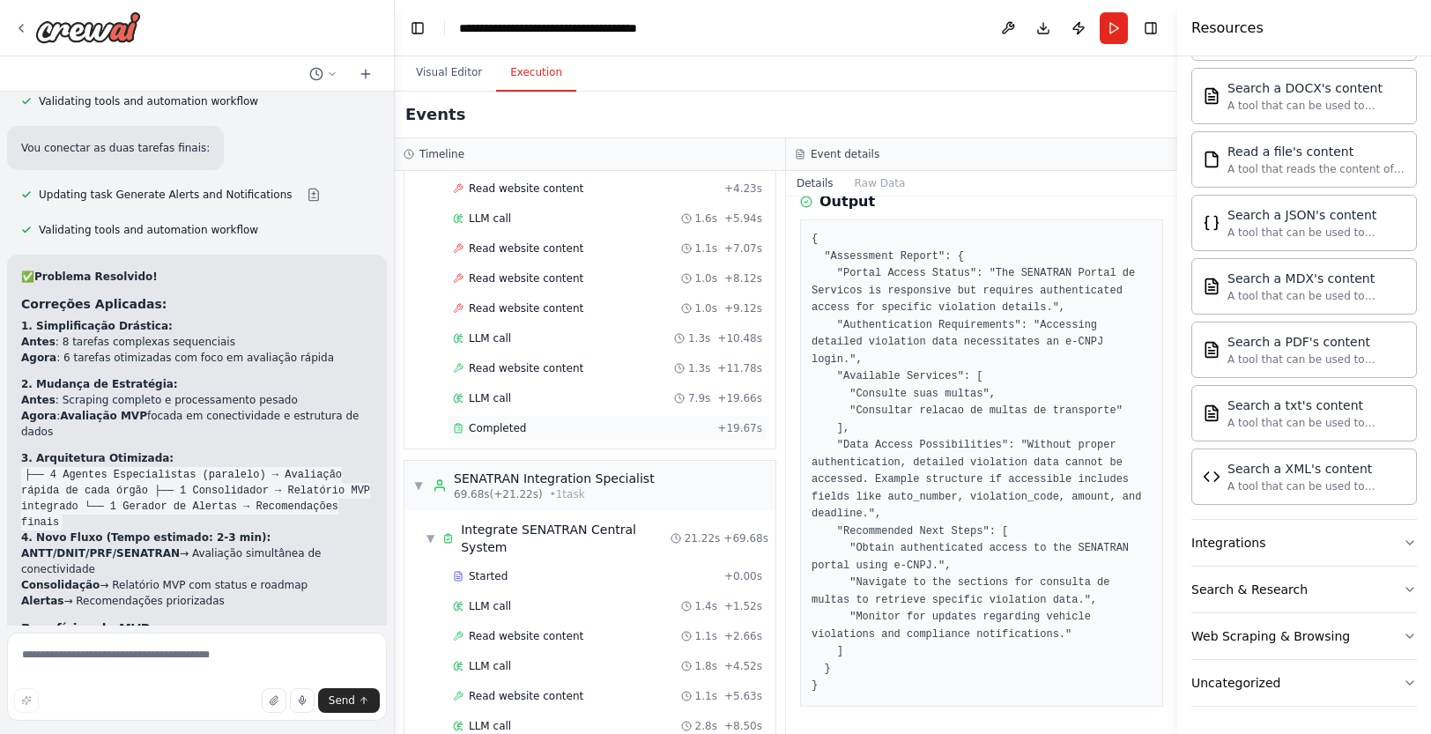
click at [502, 424] on span "Completed" at bounding box center [497, 428] width 57 height 14
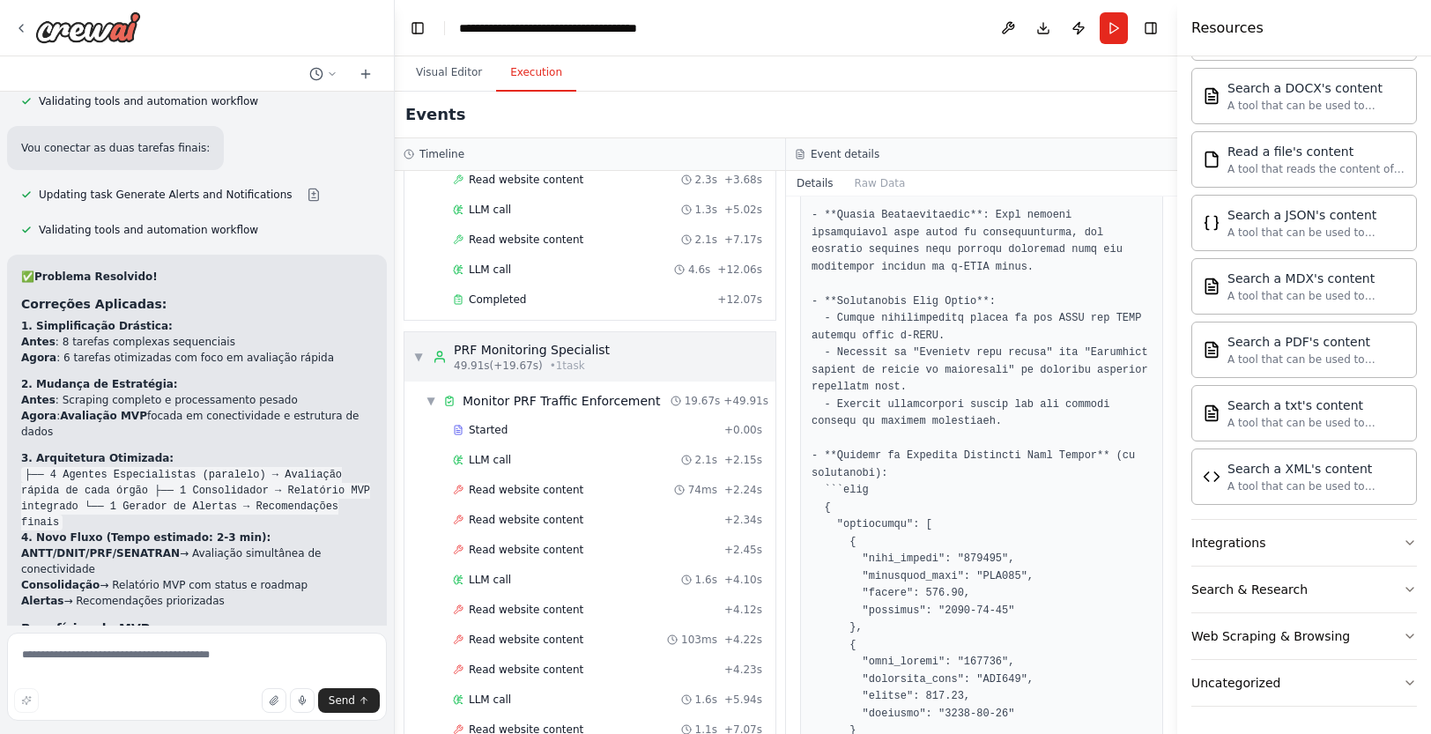
scroll to position [411, 0]
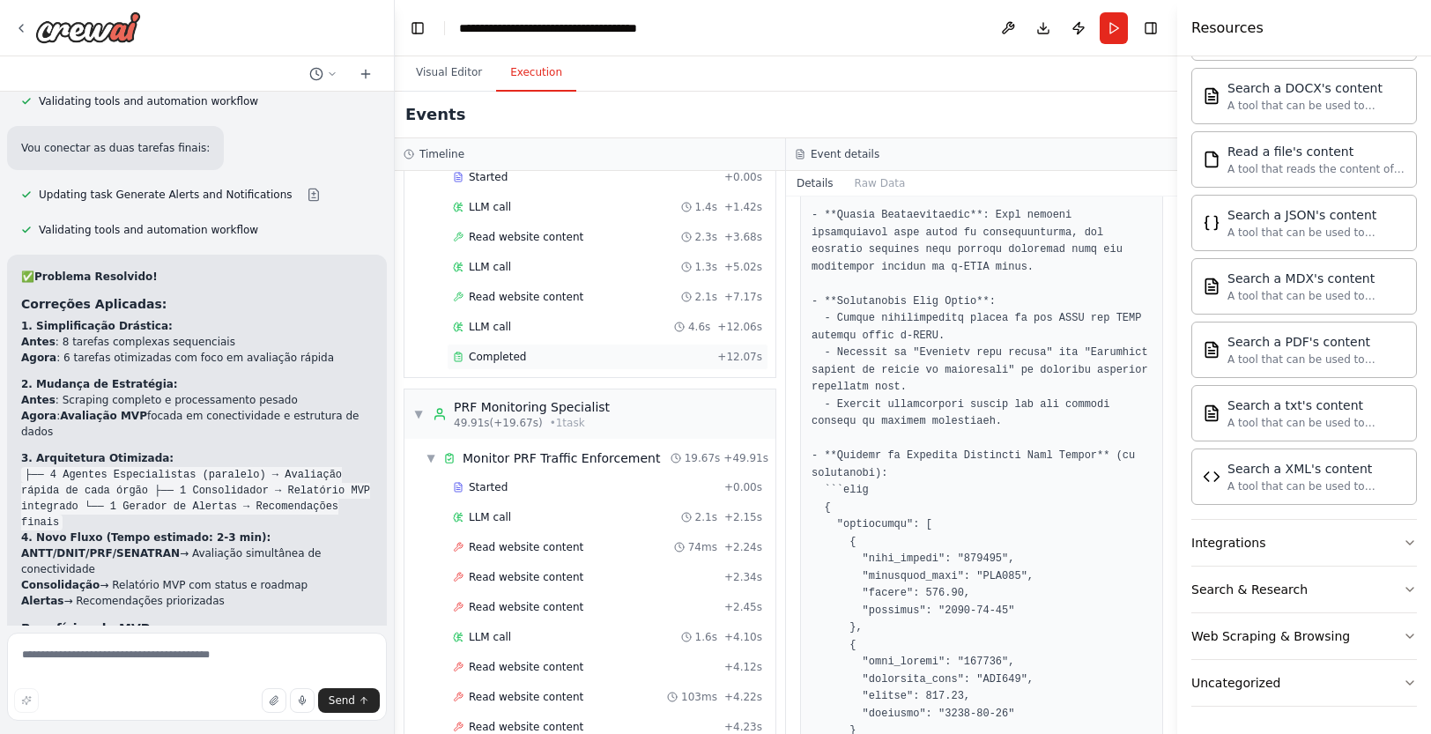
click at [492, 359] on span "Completed" at bounding box center [497, 357] width 57 height 14
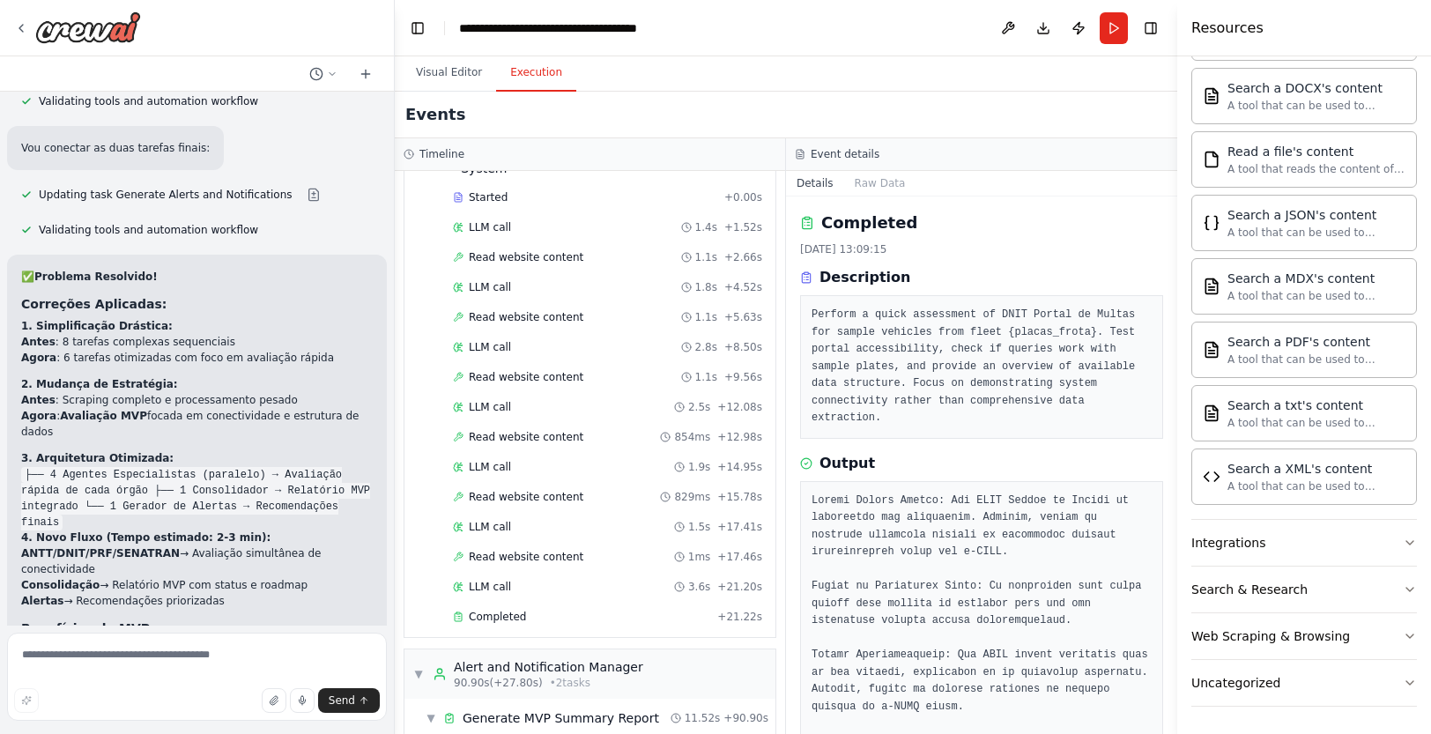
scroll to position [1546, 0]
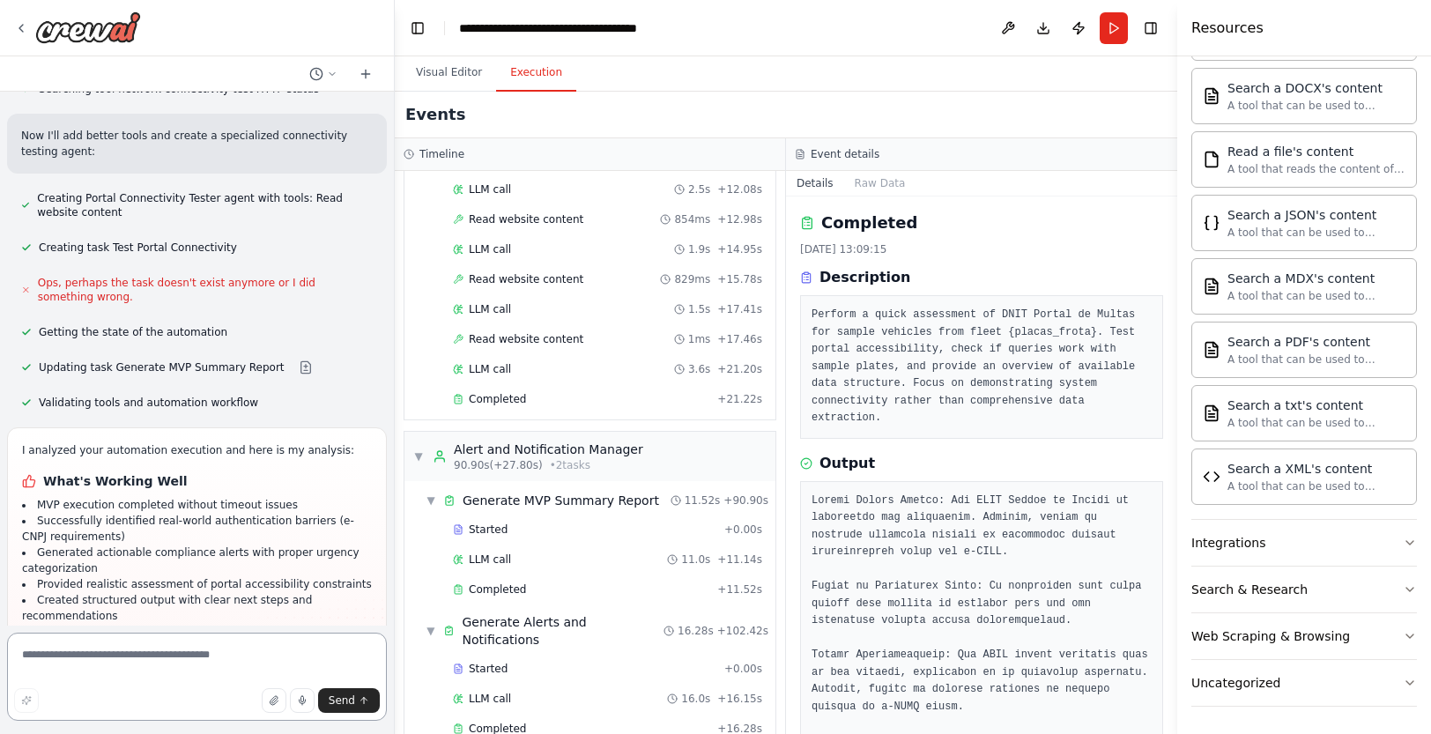
scroll to position [8352, 0]
